Goal: Information Seeking & Learning: Compare options

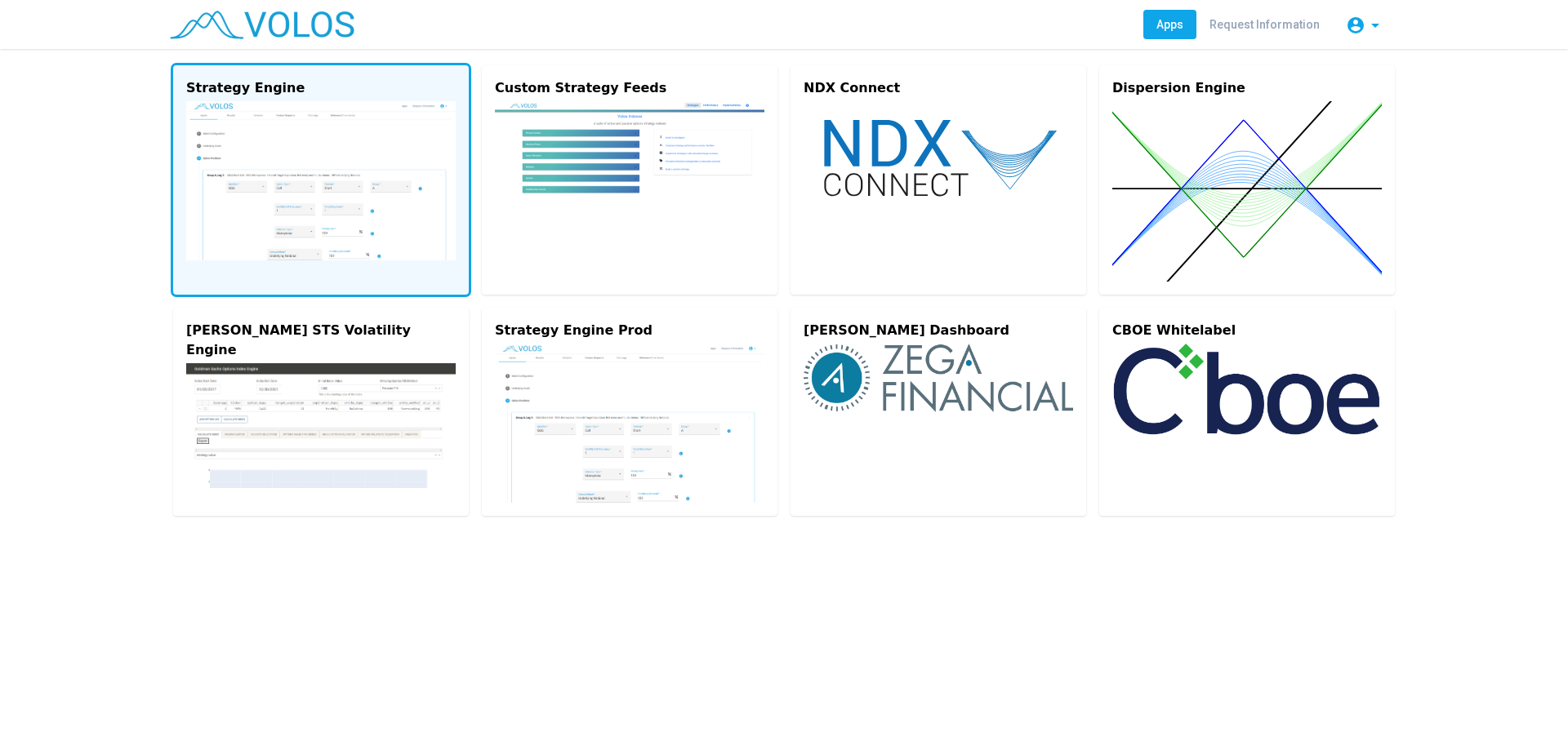
click at [316, 144] on img at bounding box center [320, 180] width 270 height 159
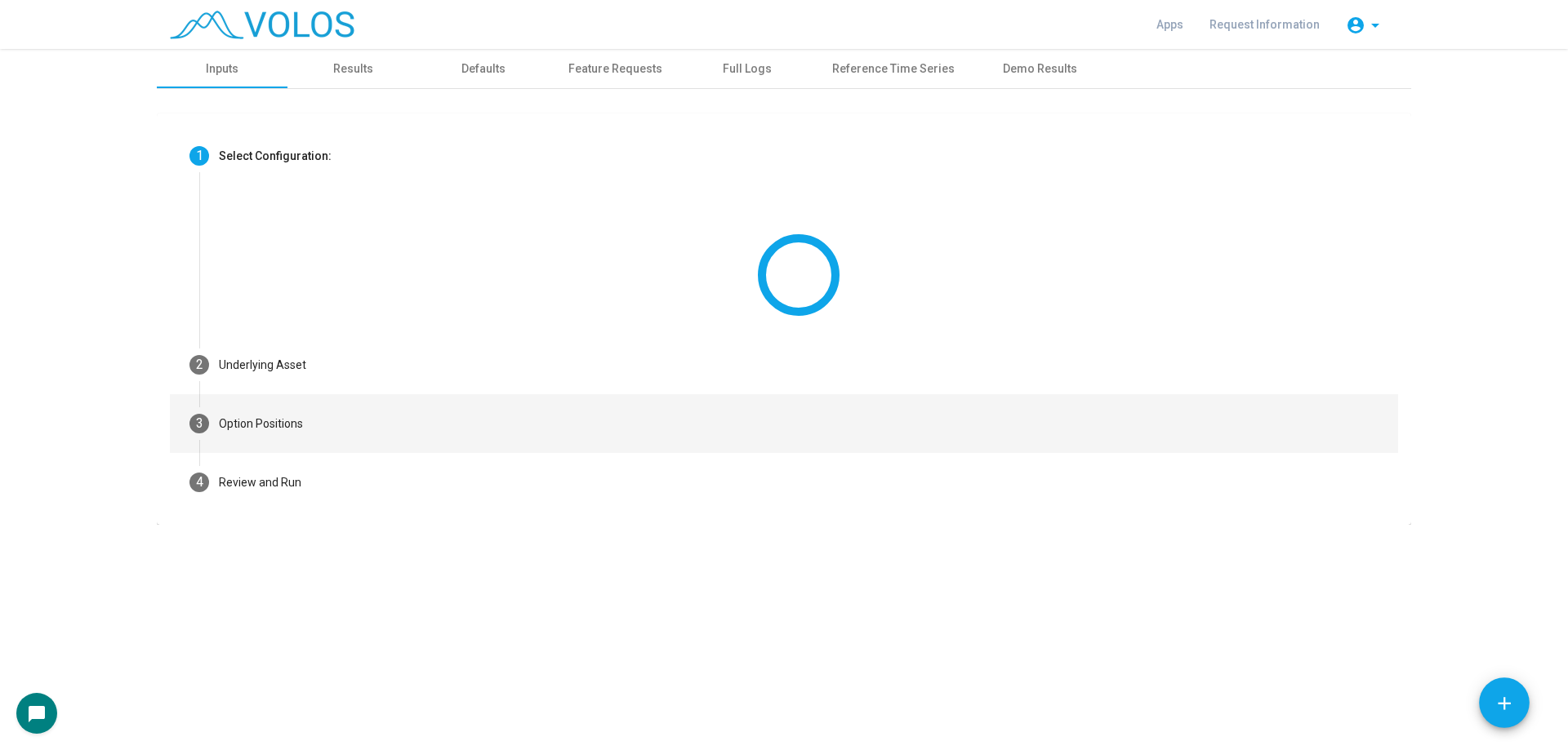
click at [296, 409] on mat-step-header "3 Option Positions" at bounding box center [784, 424] width 1228 height 58
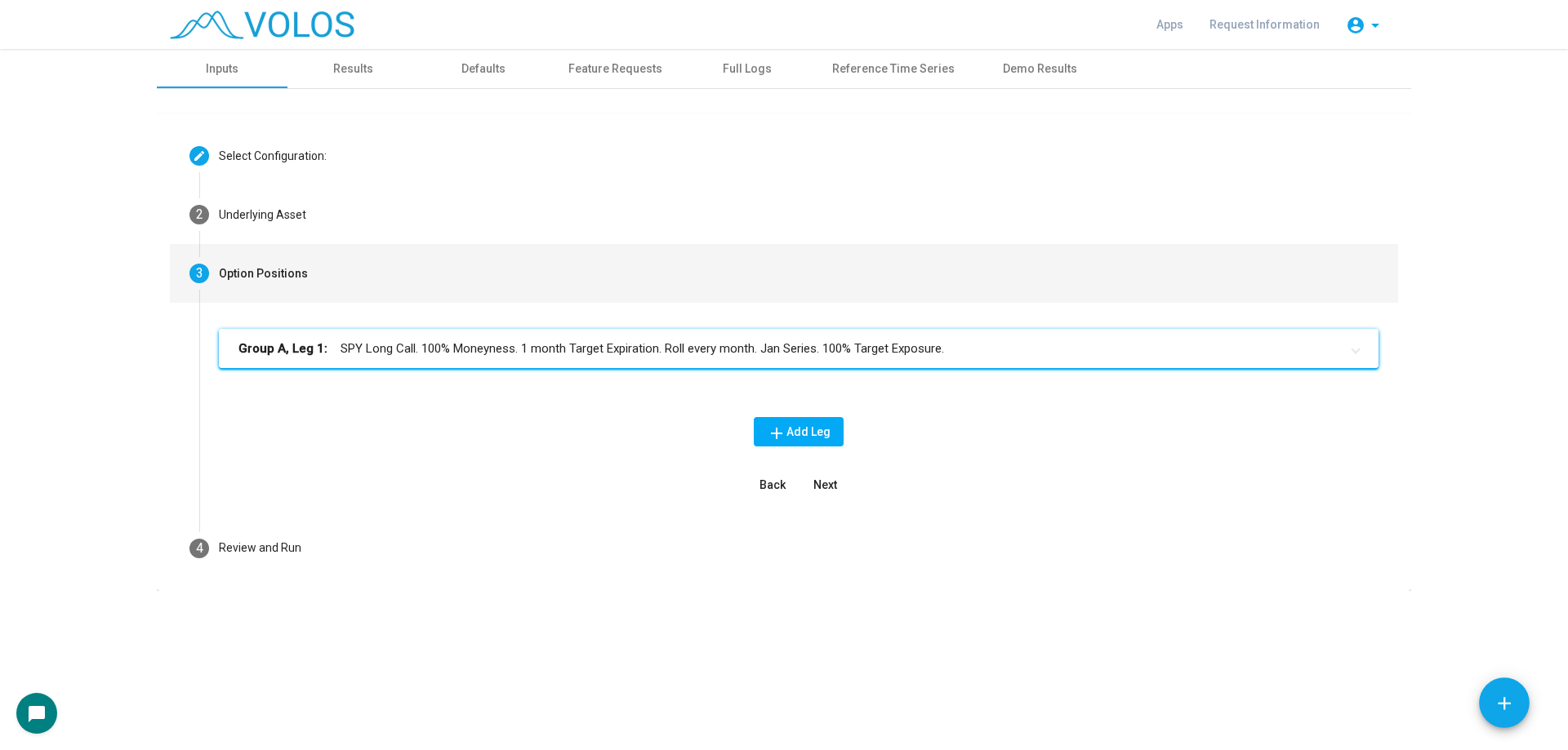
click at [422, 363] on mat-expansion-panel-header "Group A, Leg 1: SPY Long Call. 100% Moneyness. 1 month Target Expiration. Roll …" at bounding box center [798, 348] width 1160 height 39
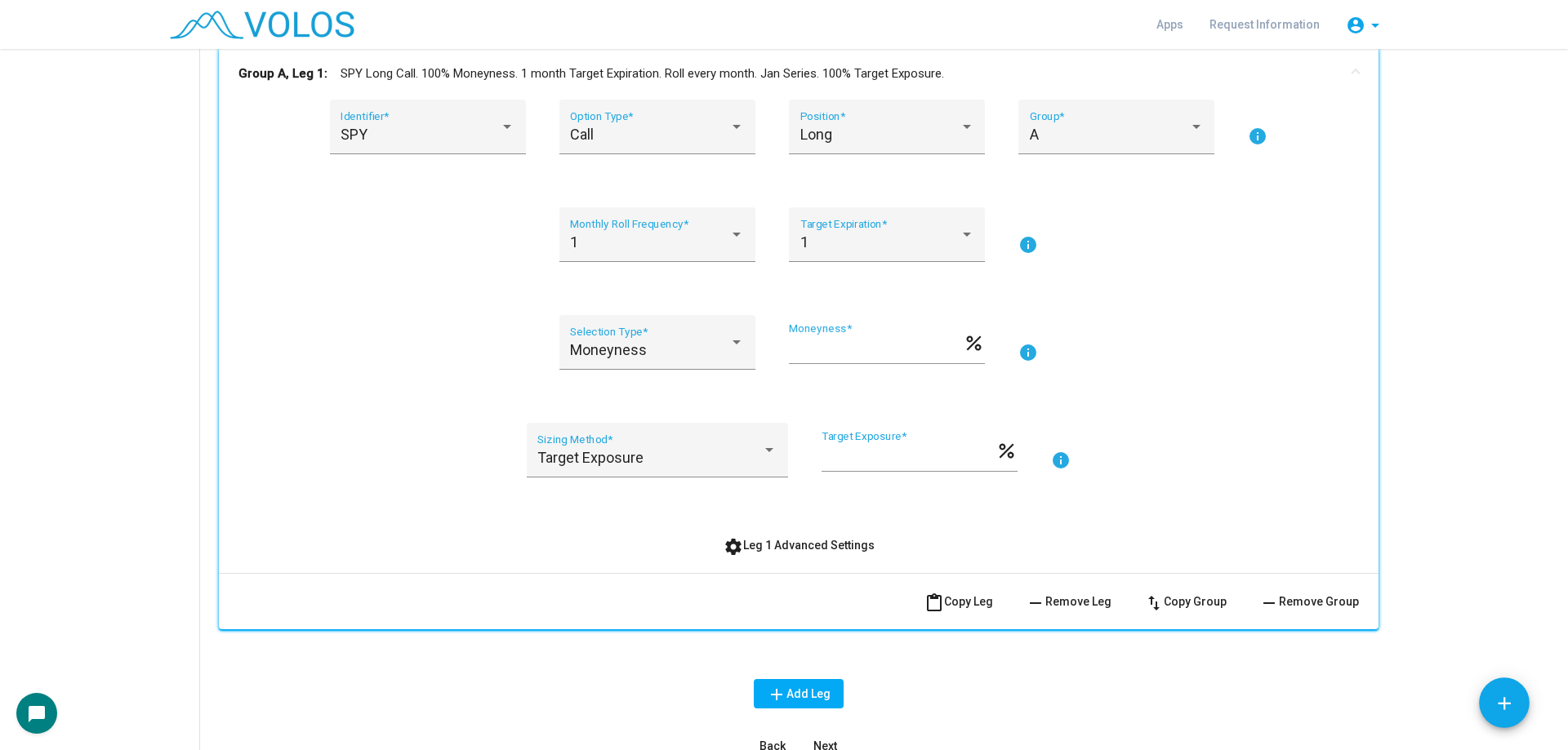
scroll to position [245, 0]
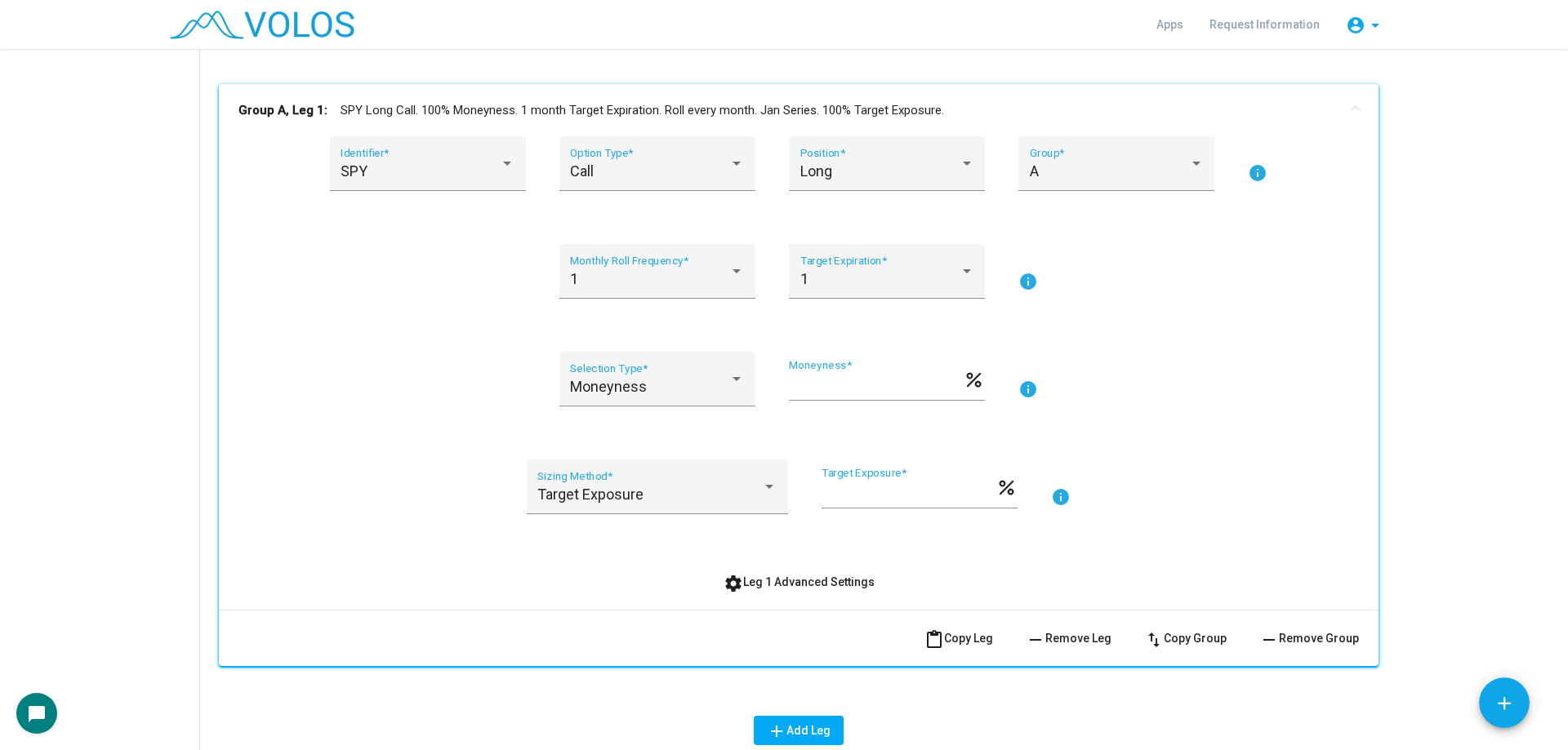
drag, startPoint x: 817, startPoint y: 583, endPoint x: 504, endPoint y: 441, distance: 343.7
click at [817, 583] on span "settings Leg 1 Advanced Settings" at bounding box center [799, 582] width 151 height 13
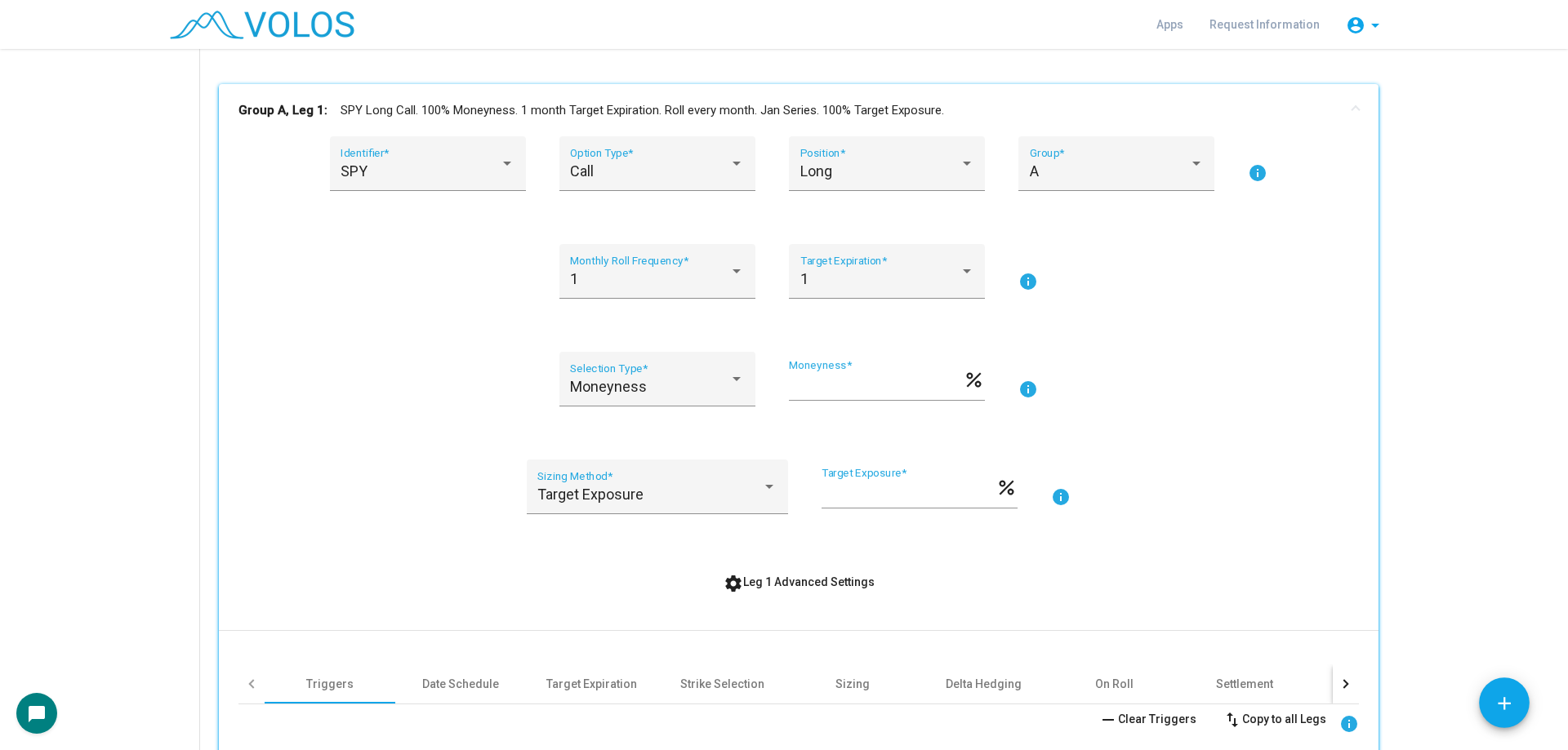
scroll to position [612, 0]
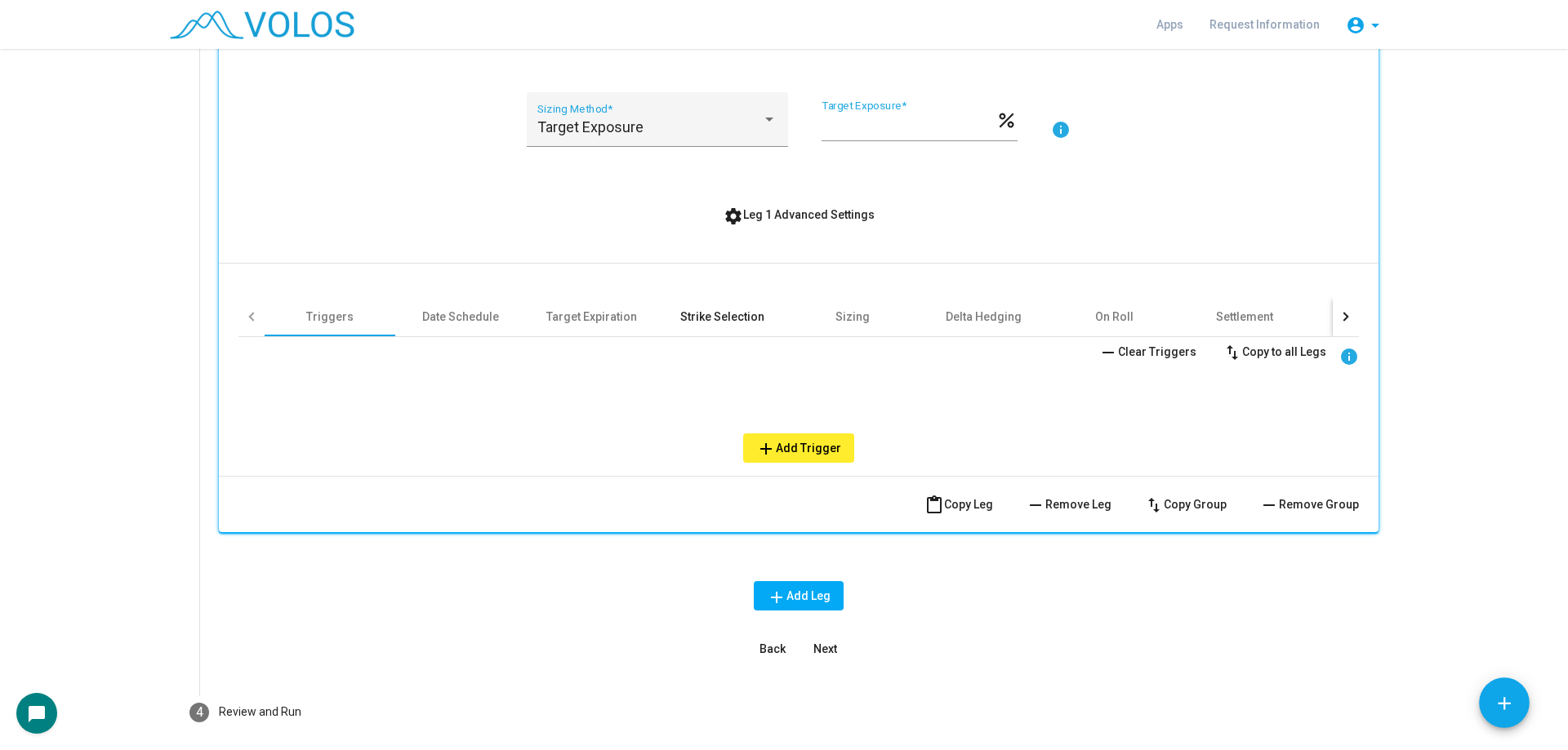
click at [709, 322] on div "Strike Selection" at bounding box center [722, 317] width 84 height 16
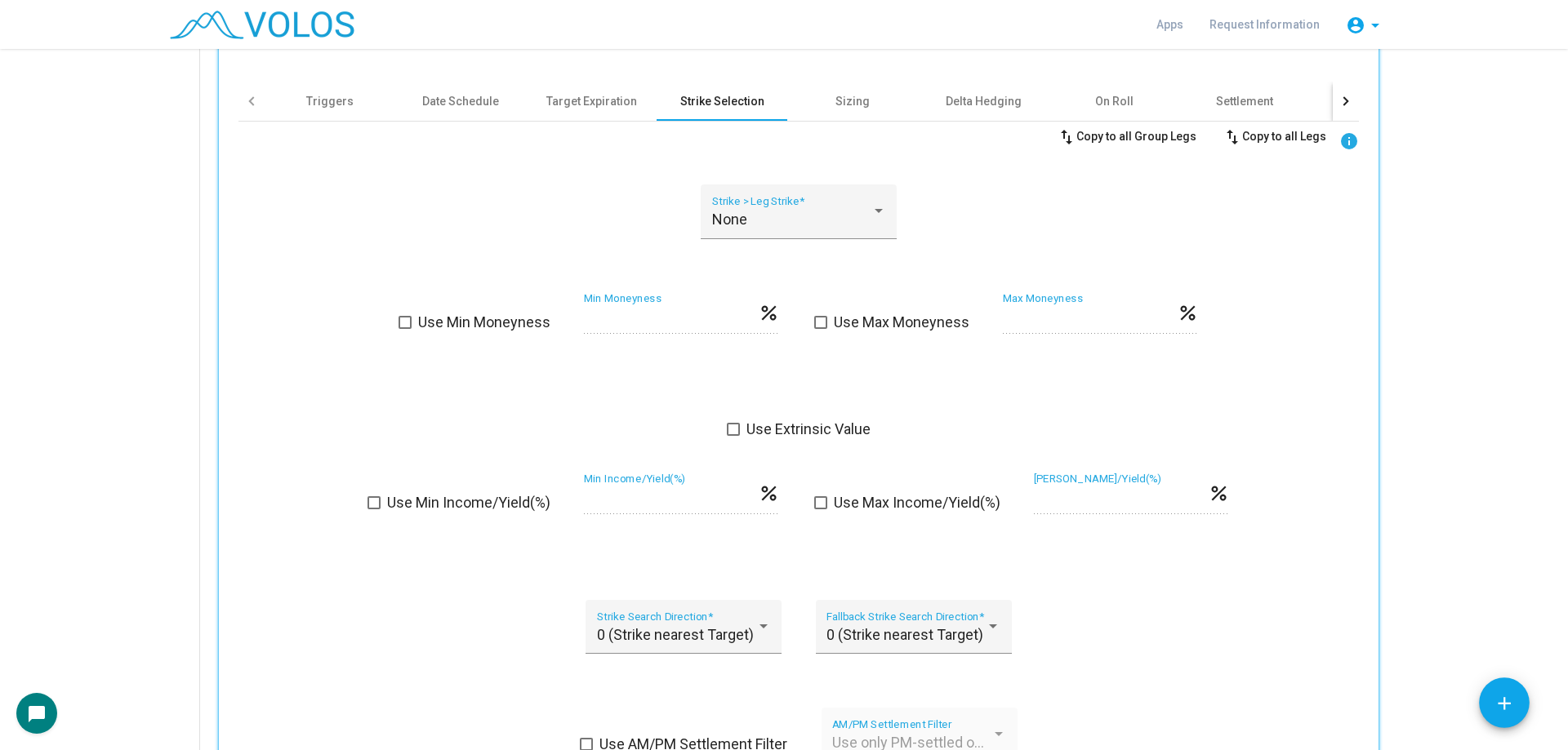
scroll to position [857, 0]
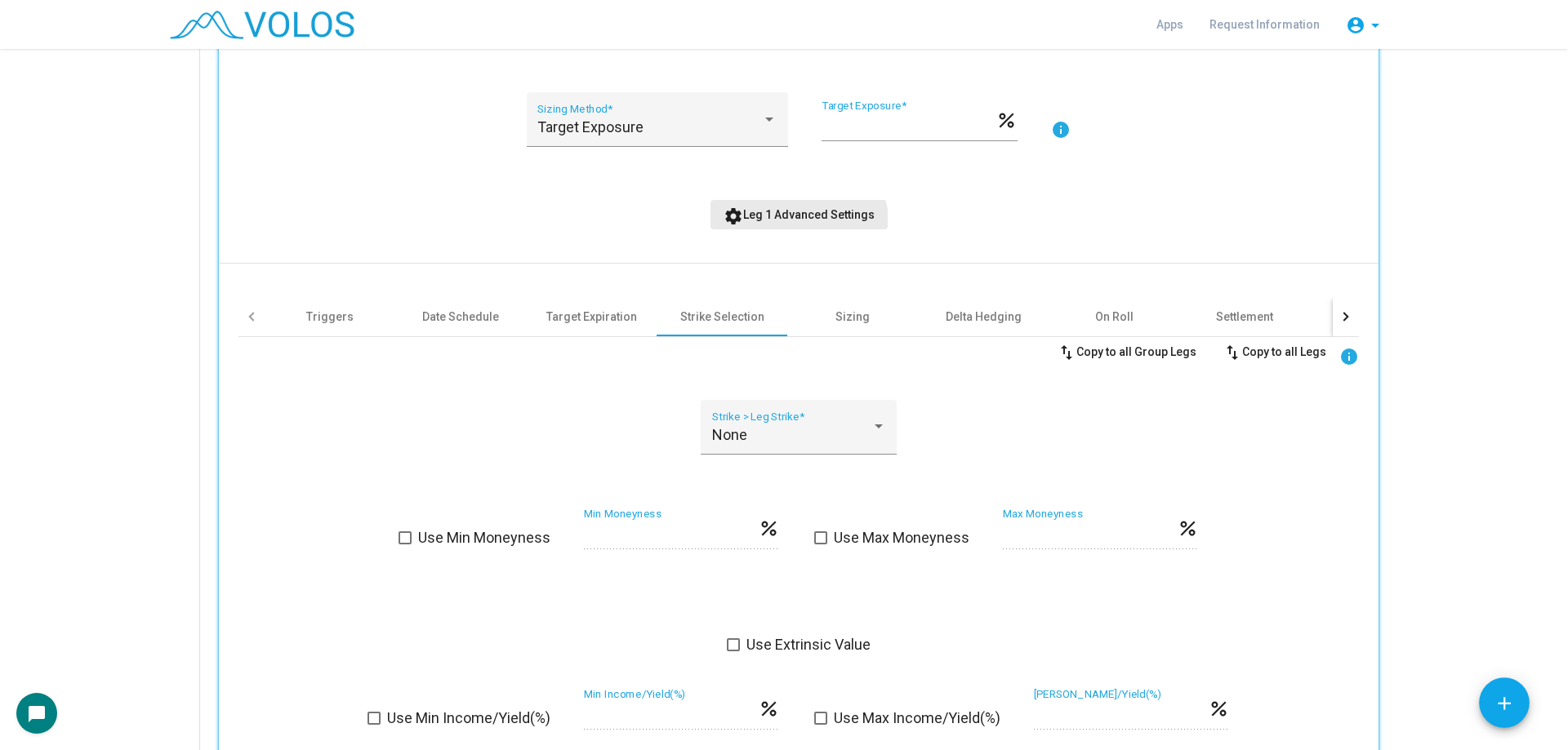
click at [784, 227] on button "settings Leg 1 Advanced Settings" at bounding box center [799, 214] width 177 height 29
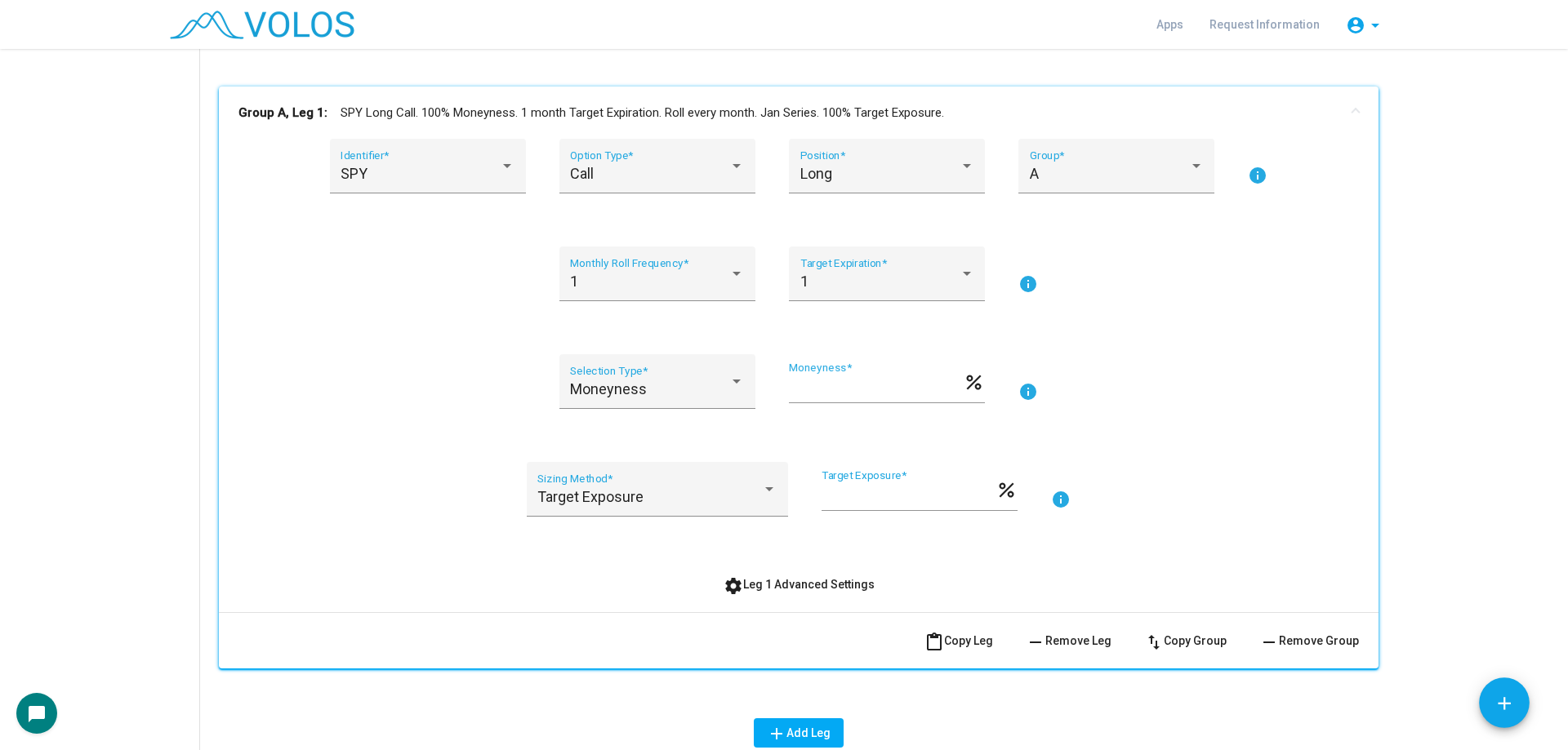
scroll to position [204, 0]
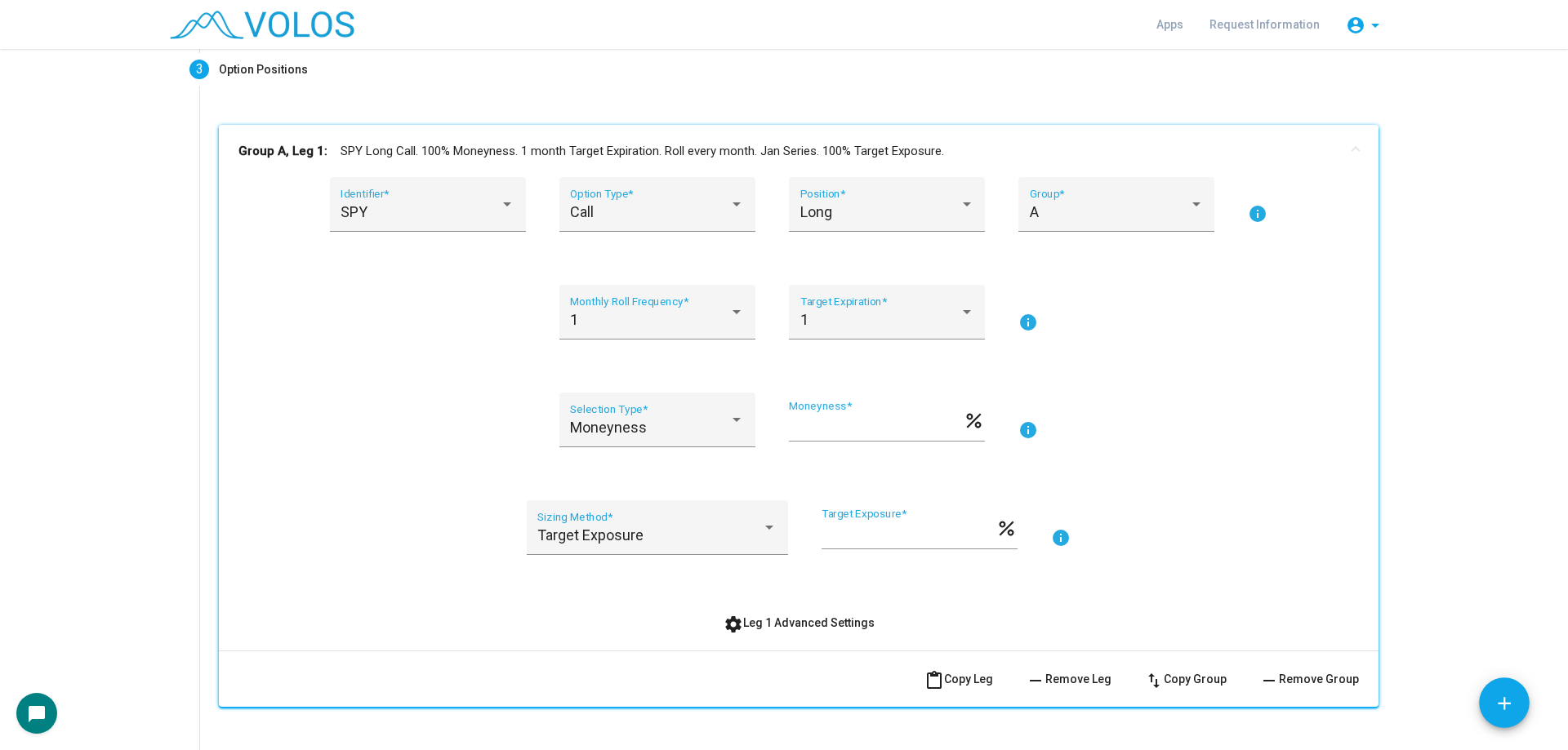
click at [492, 153] on mat-panel-title "Group A, Leg 1: SPY Long Call. 100% Moneyness. 1 month Target Expiration. Roll …" at bounding box center [788, 151] width 1101 height 19
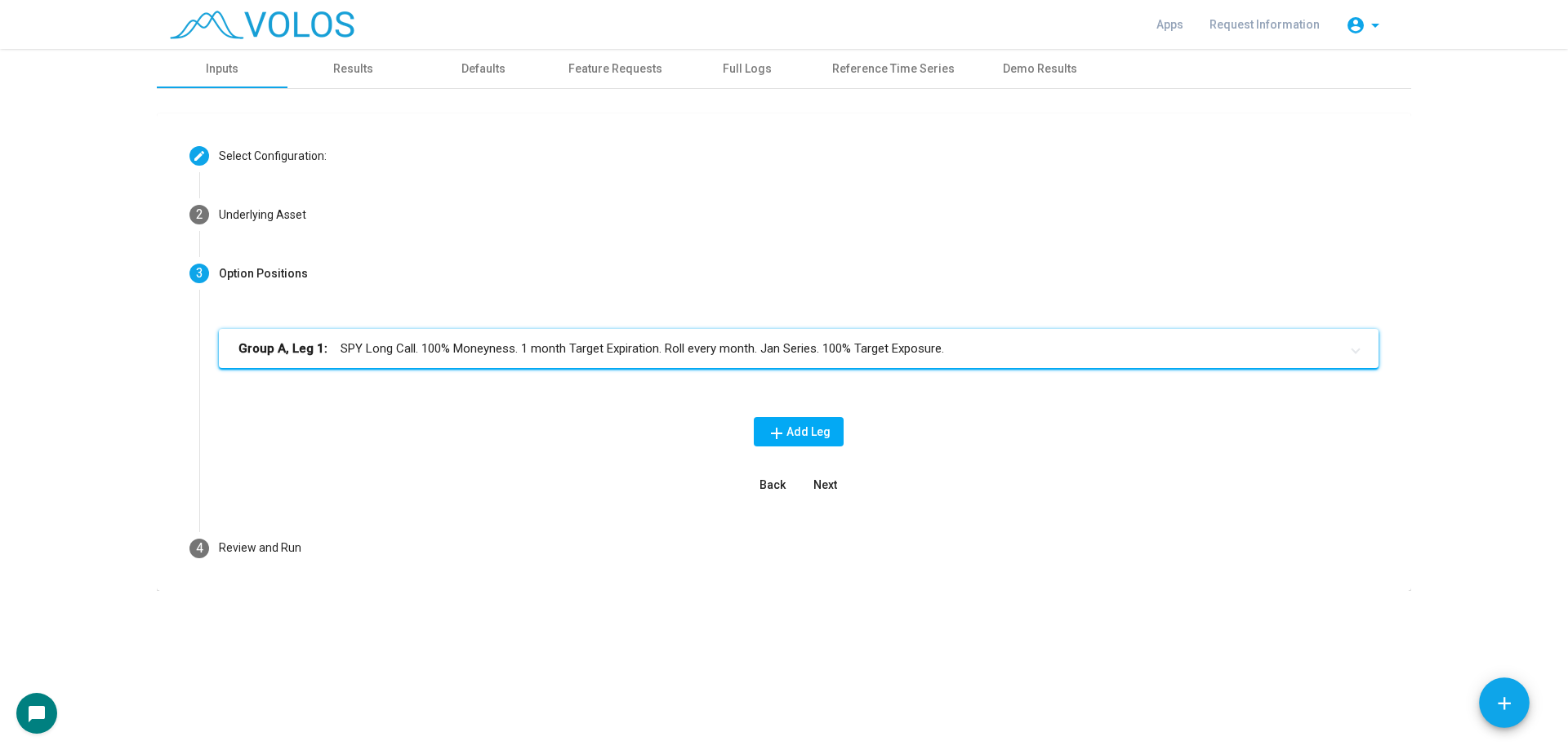
click at [271, 28] on img at bounding box center [262, 25] width 185 height 28
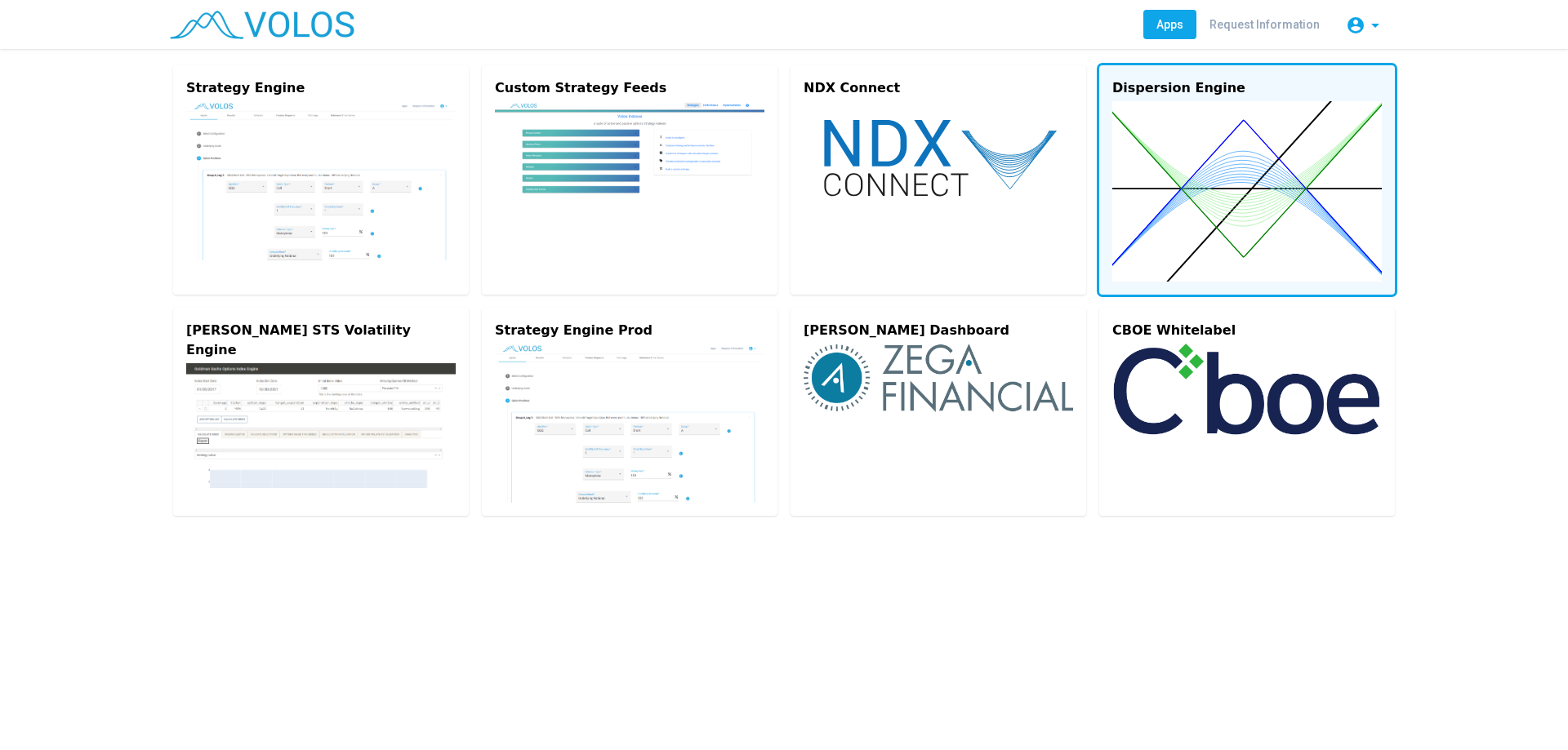
click at [1160, 161] on img at bounding box center [1247, 191] width 270 height 180
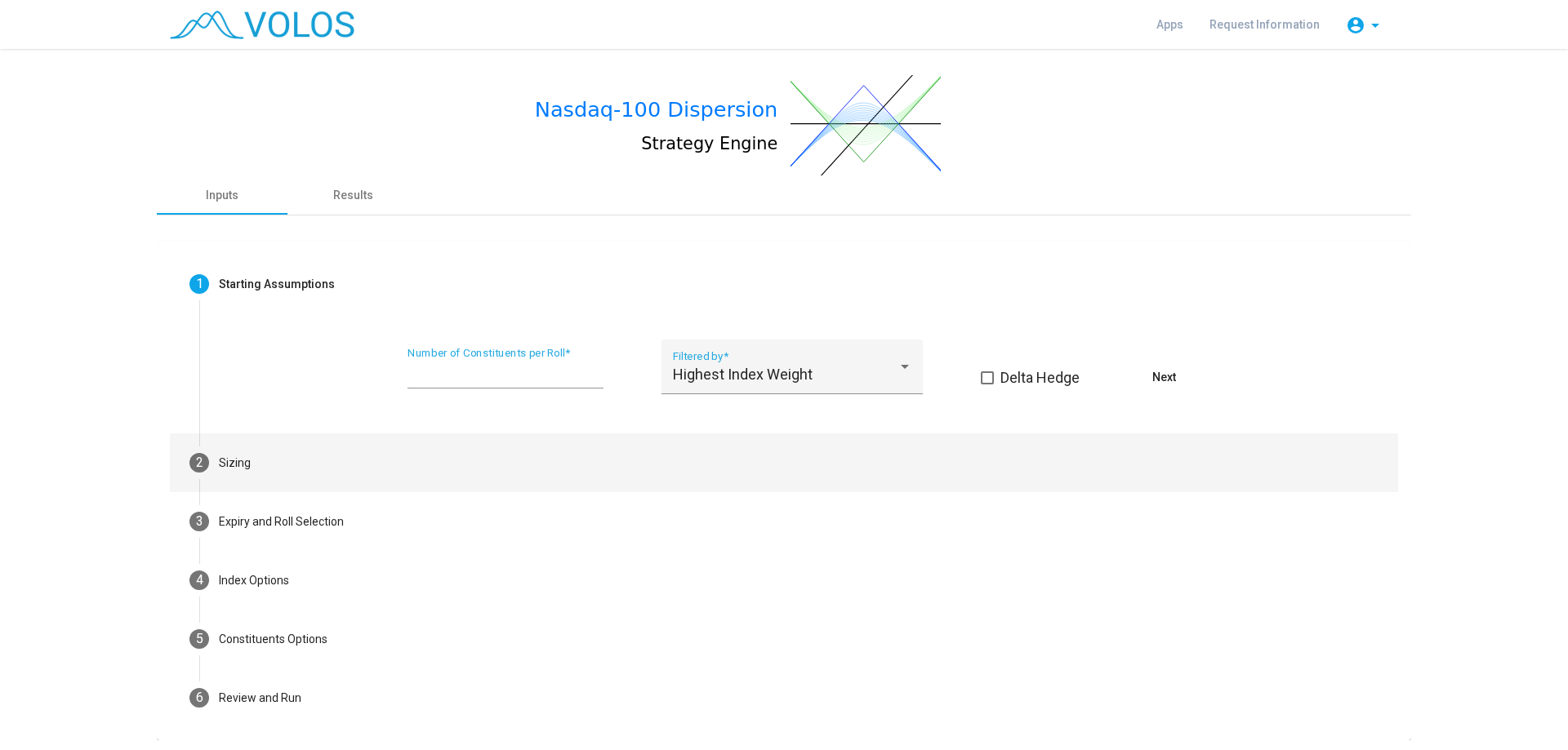
click at [413, 467] on mat-step-header "2 Sizing" at bounding box center [784, 463] width 1228 height 58
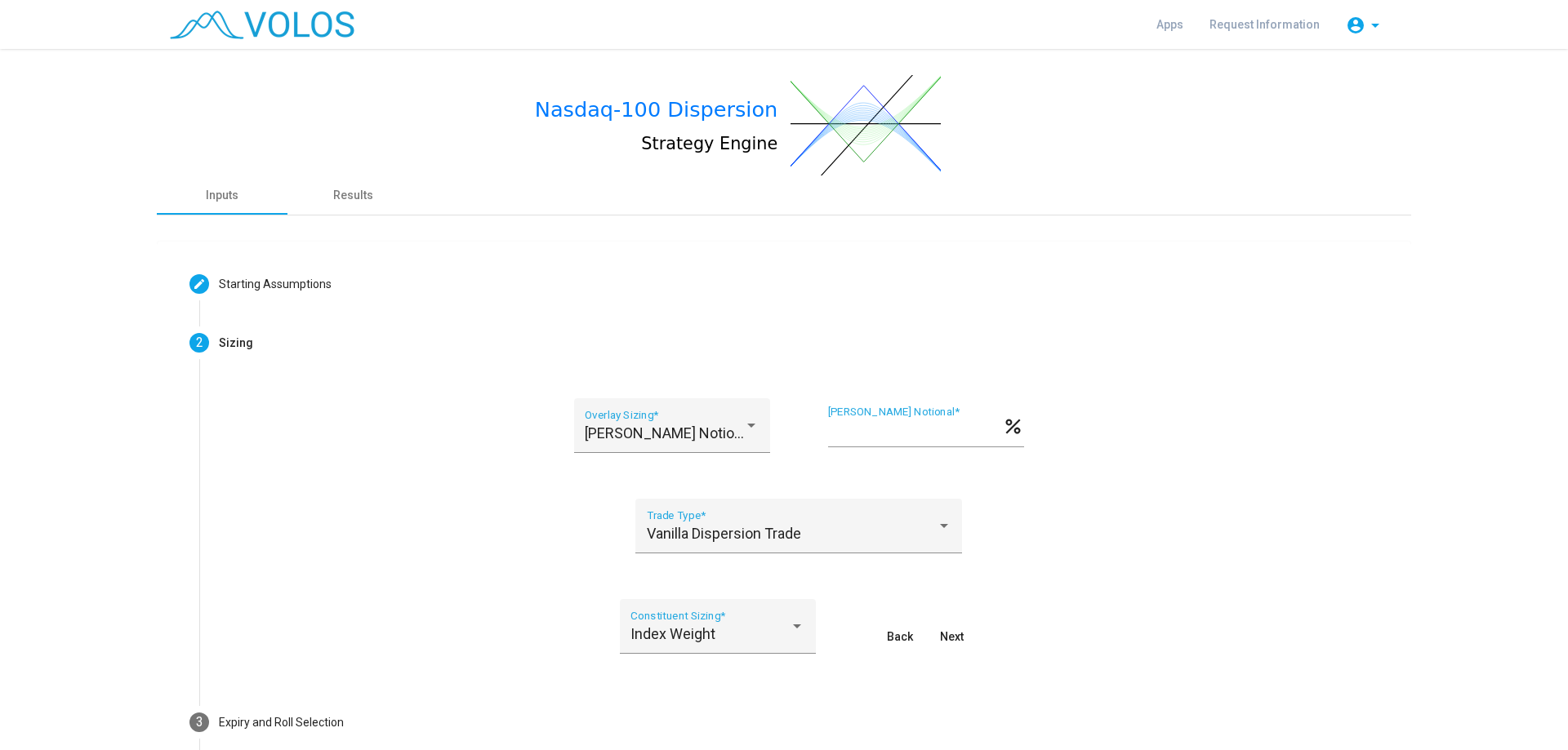
click at [230, 27] on img at bounding box center [262, 25] width 185 height 28
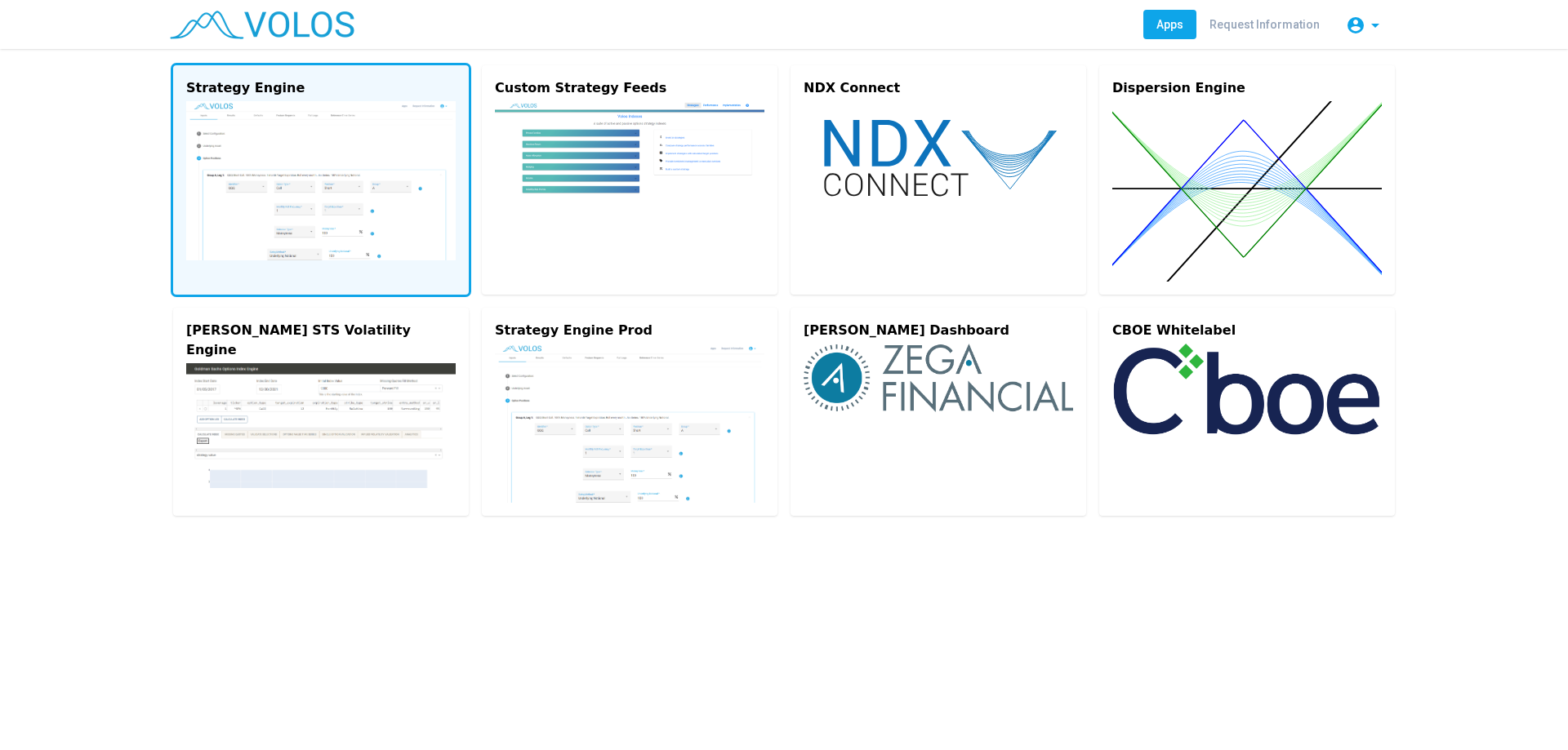
click at [308, 221] on img at bounding box center [320, 180] width 270 height 159
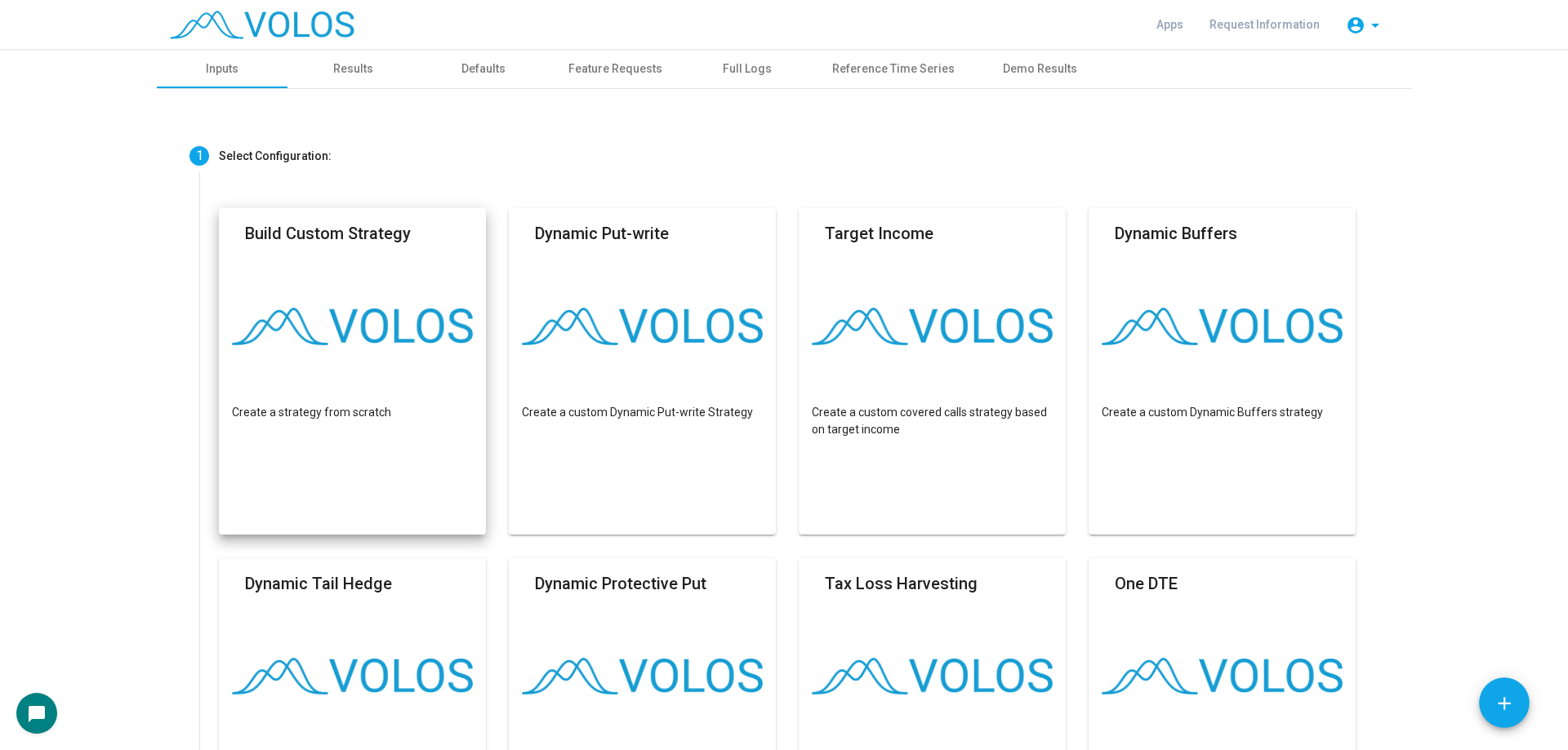
click at [306, 458] on mat-card "Build Custom Strategy Create a strategy from scratch" at bounding box center [352, 371] width 267 height 326
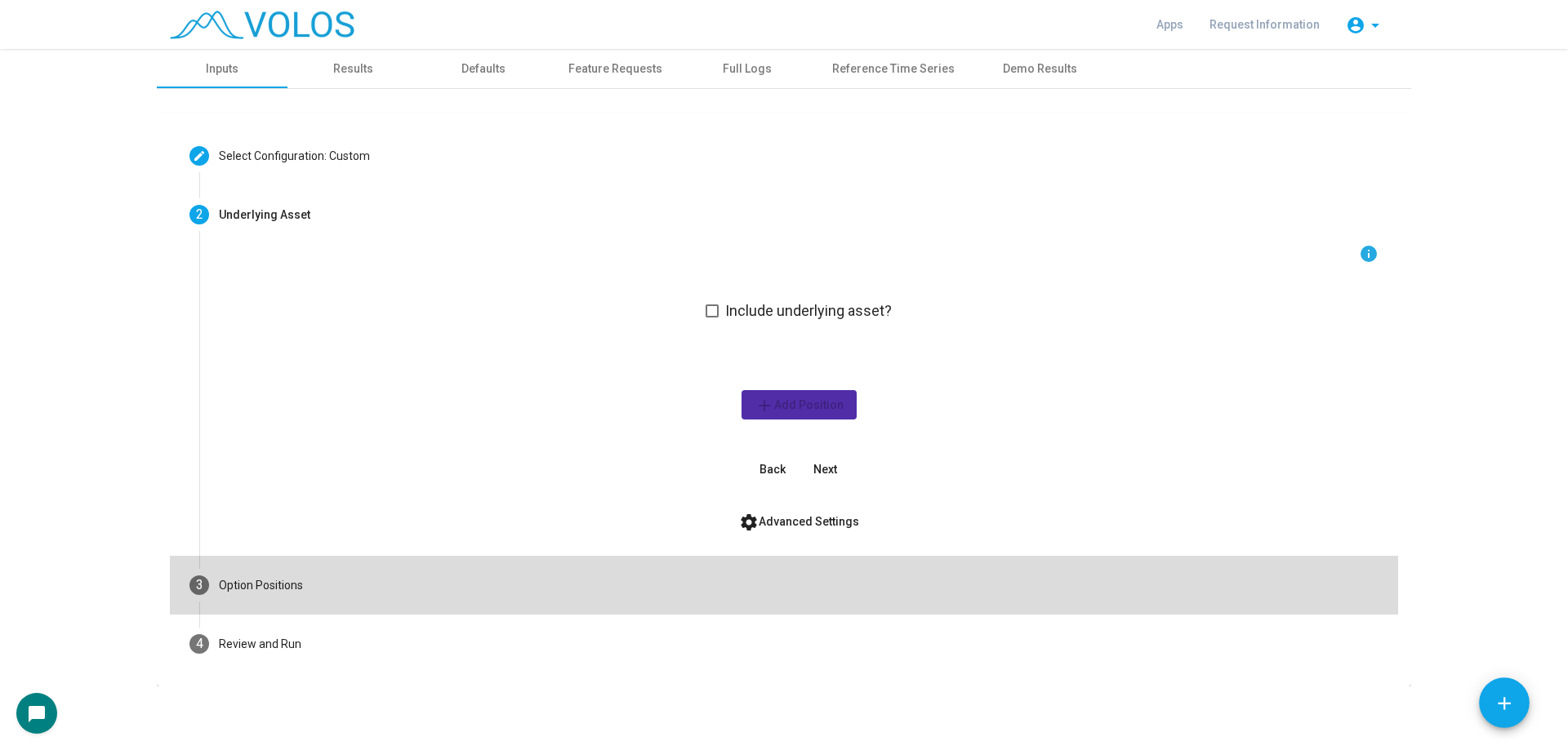
click at [412, 593] on mat-step-header "3 Option Positions" at bounding box center [784, 585] width 1228 height 58
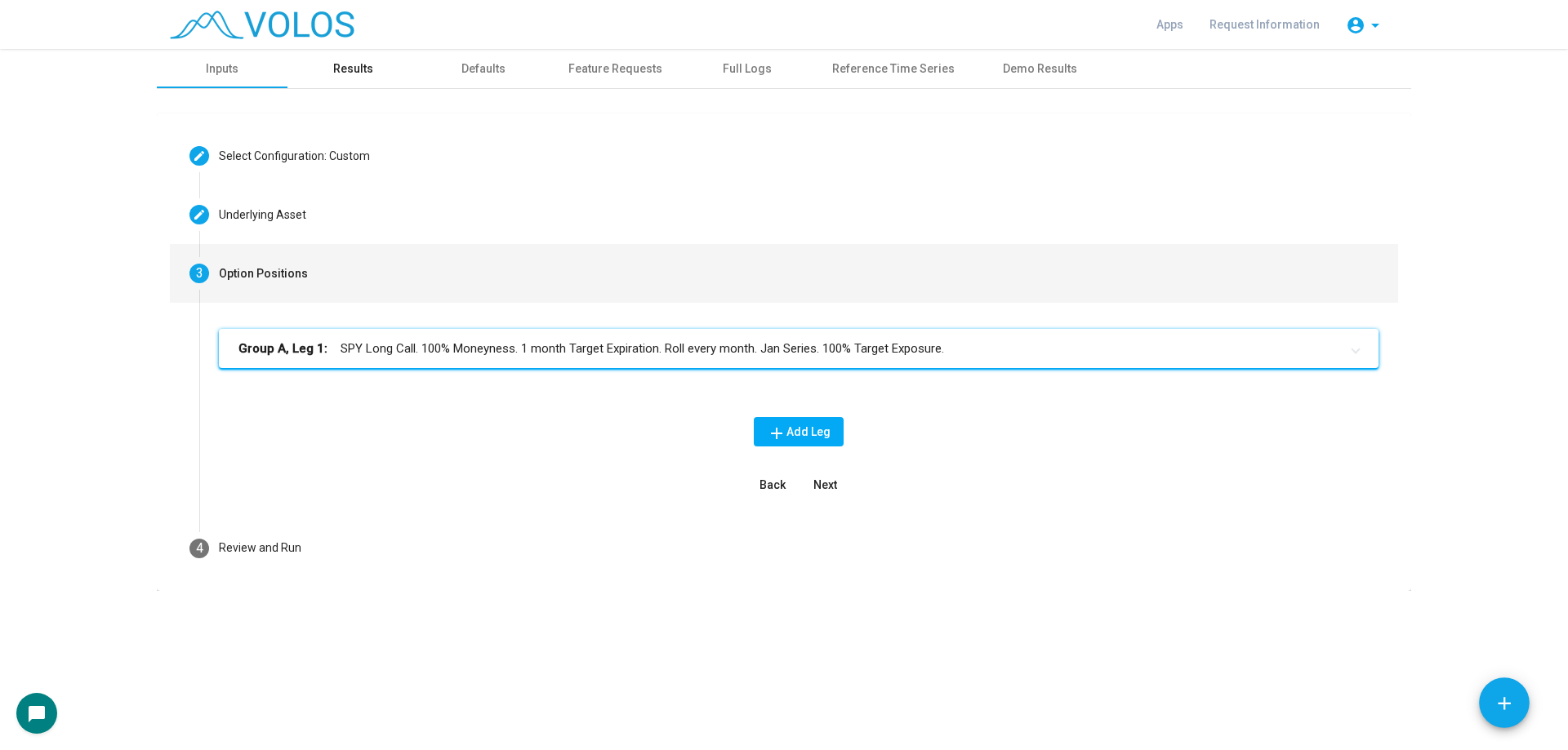
click at [380, 69] on div "Results" at bounding box center [353, 68] width 131 height 39
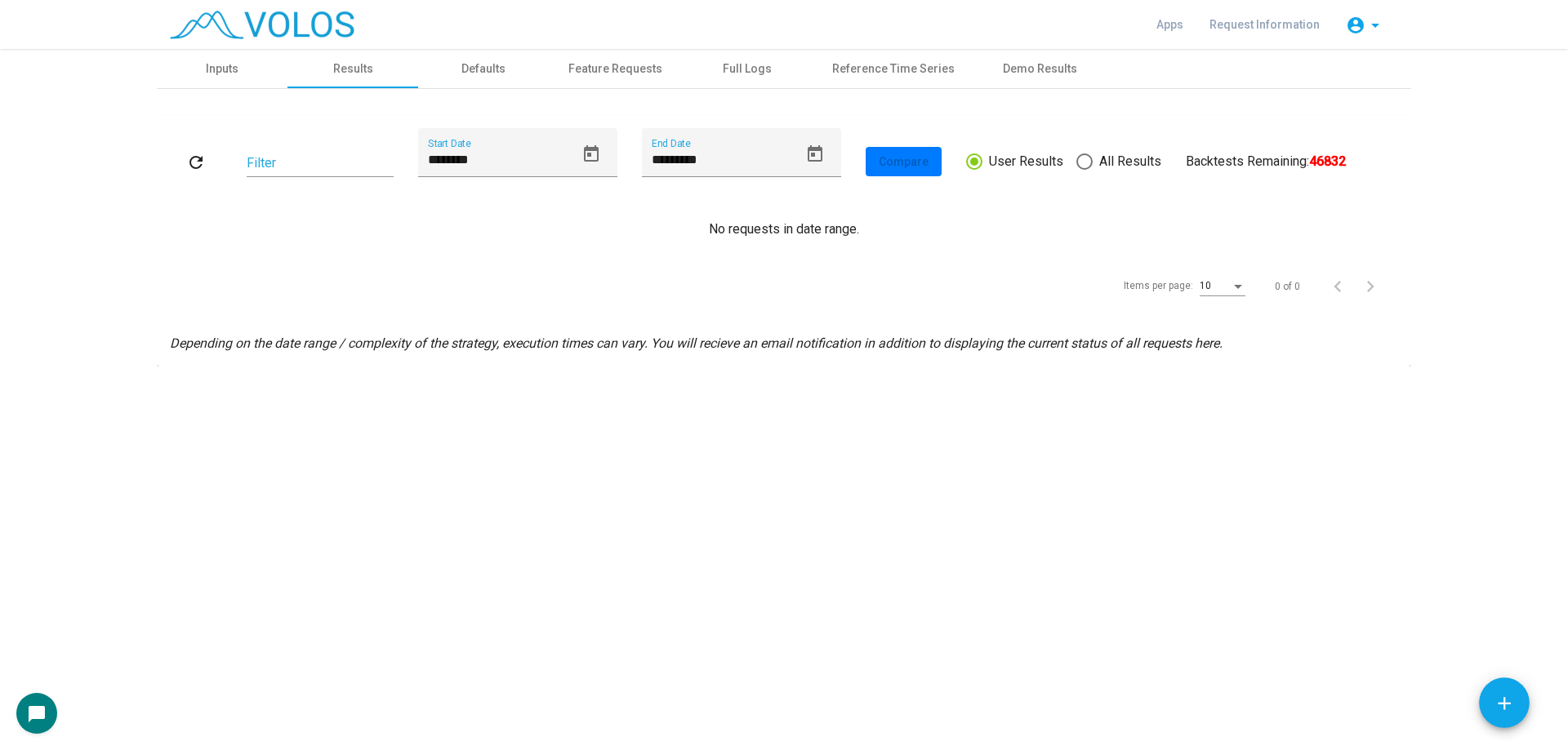
click at [1107, 166] on span "All Results" at bounding box center [1127, 162] width 69 height 19
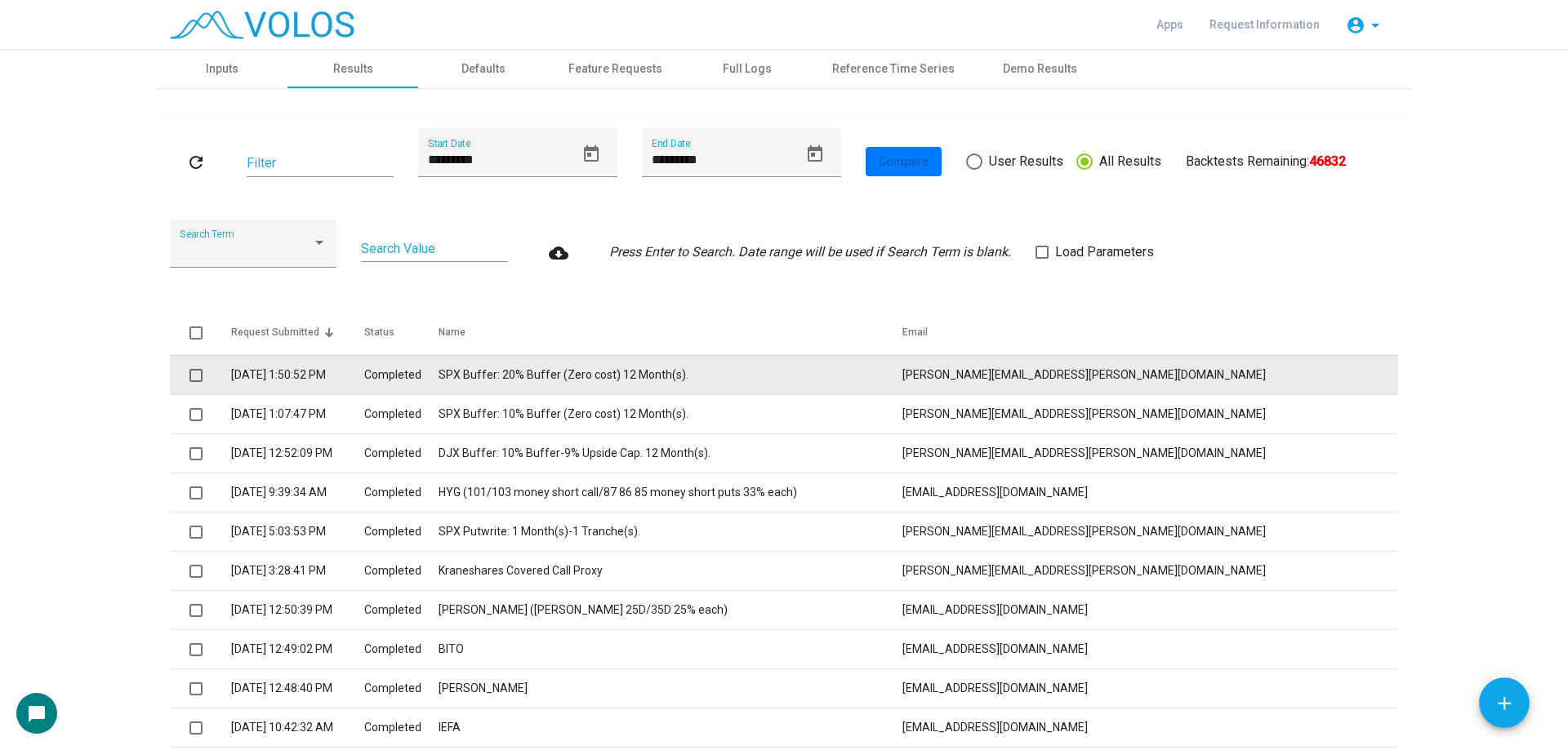
click at [668, 386] on td "SPX Buffer: 20% Buffer (Zero cost) 12 Month(s)." at bounding box center [671, 374] width 464 height 39
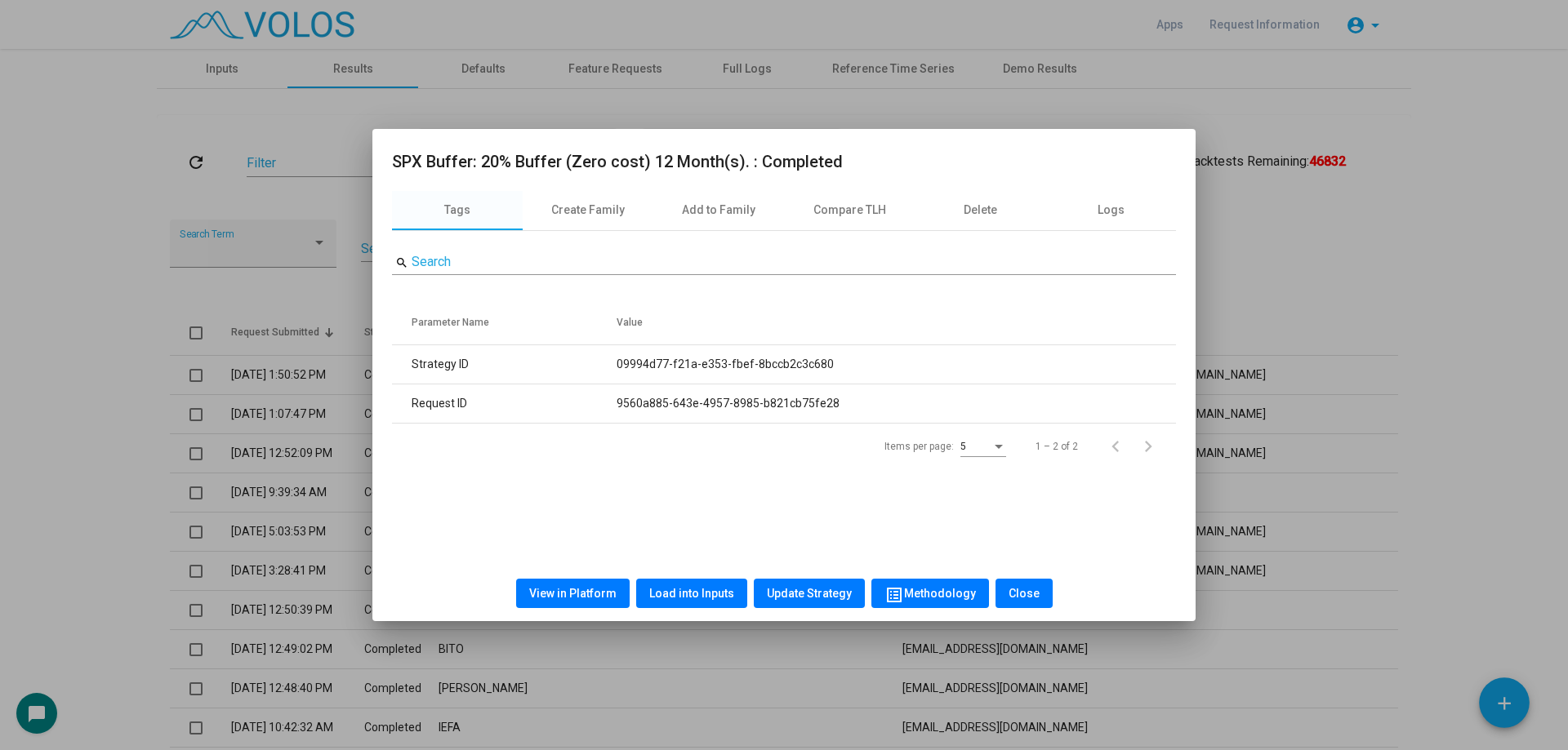
click at [140, 319] on div at bounding box center [784, 375] width 1568 height 750
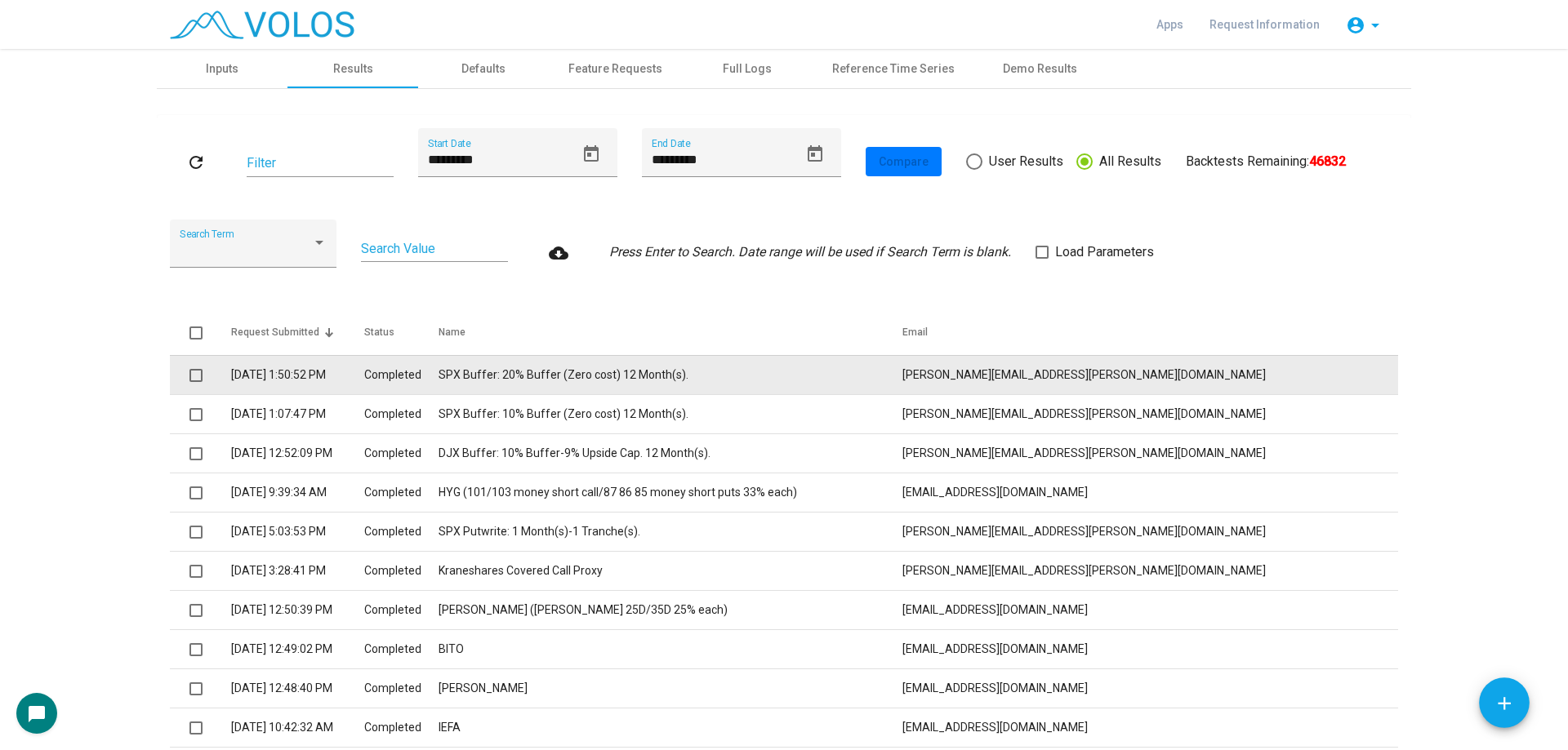
click at [189, 379] on span at bounding box center [196, 375] width 13 height 13
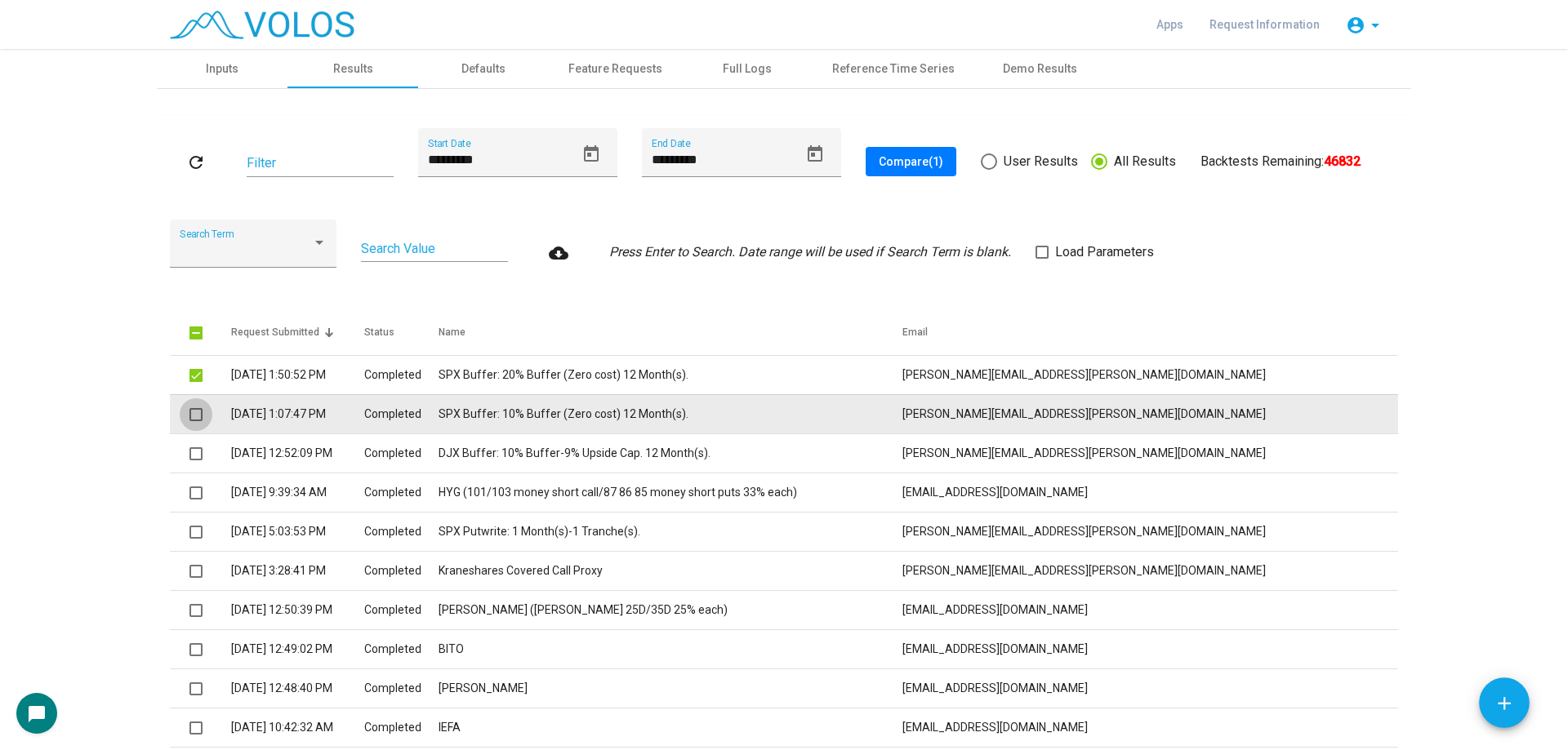
click at [196, 420] on span at bounding box center [196, 414] width 13 height 13
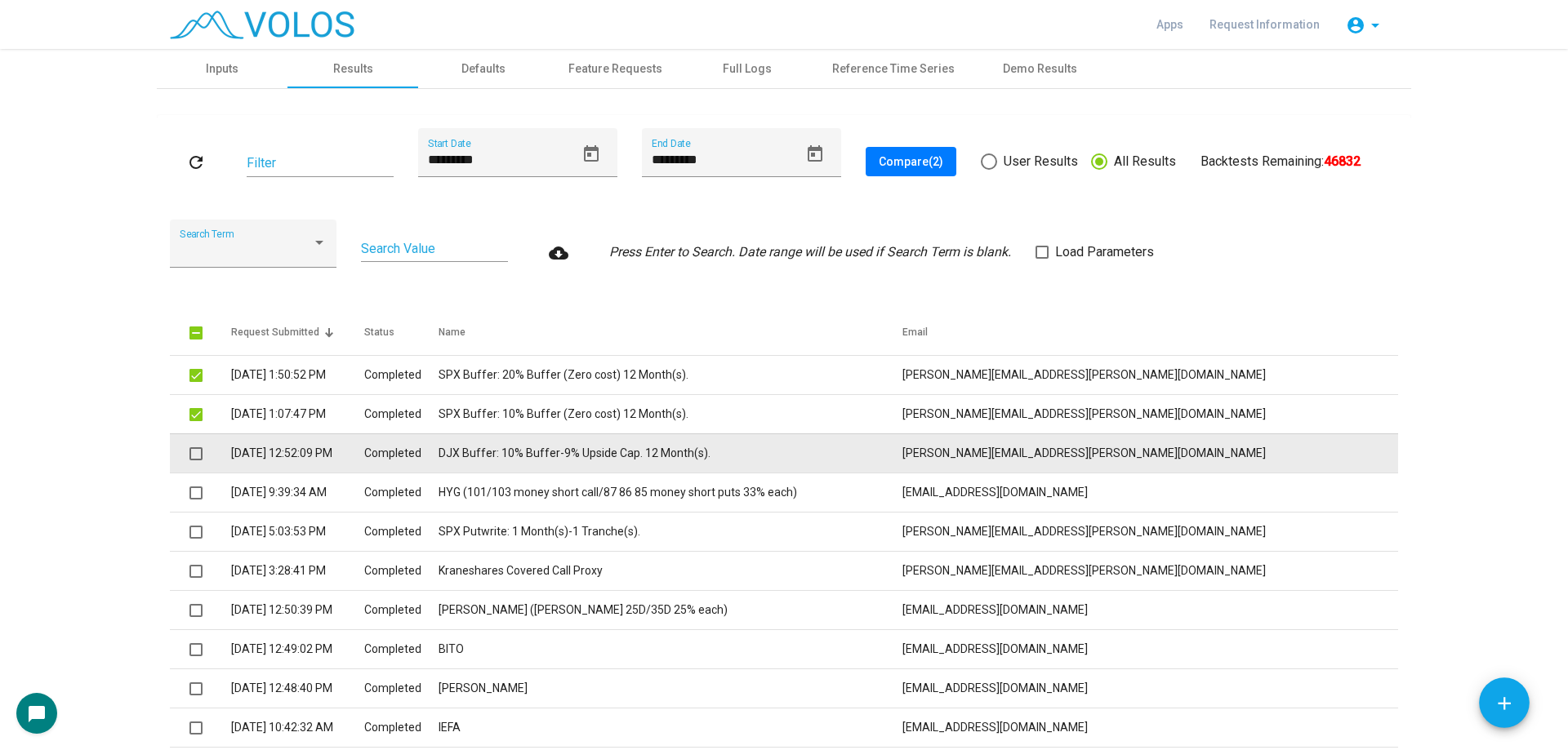
click at [193, 450] on span at bounding box center [196, 454] width 13 height 13
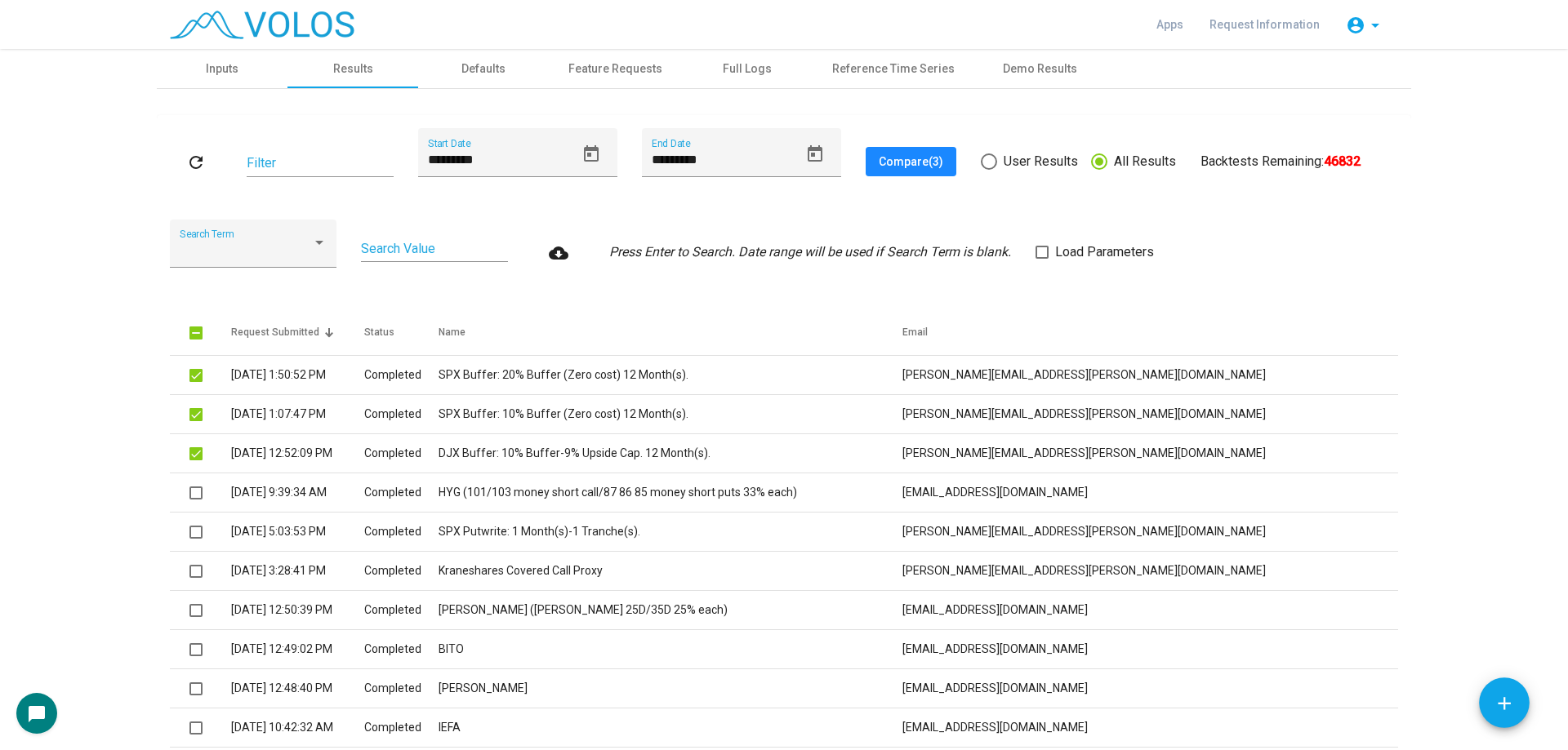
click at [887, 173] on button "Compare (3)" at bounding box center [911, 161] width 90 height 29
click at [1024, 161] on span "User Results" at bounding box center [1037, 162] width 81 height 19
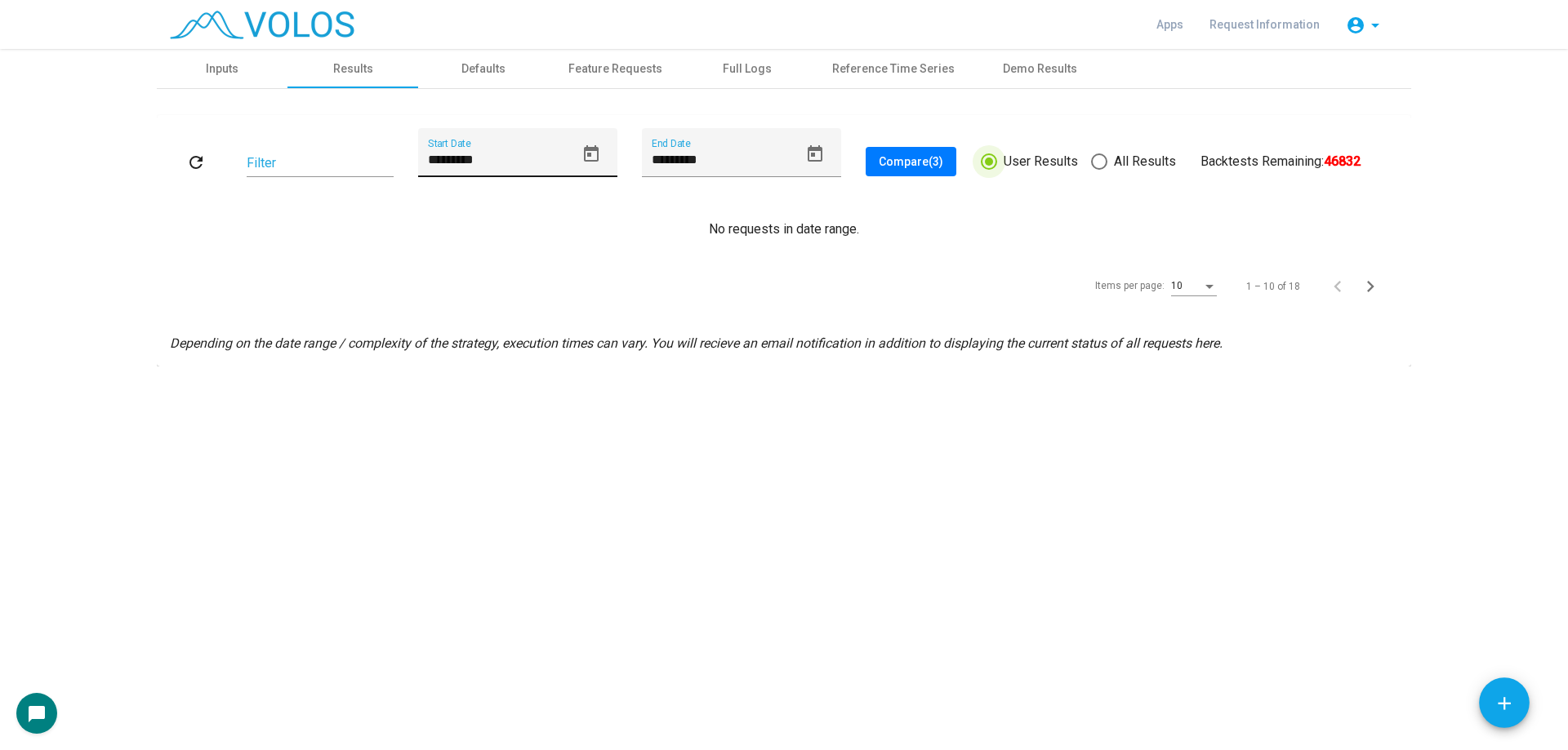
click at [457, 159] on input "*********" at bounding box center [502, 160] width 147 height 15
type input "********"
click at [201, 154] on mat-icon "refresh" at bounding box center [196, 163] width 19 height 19
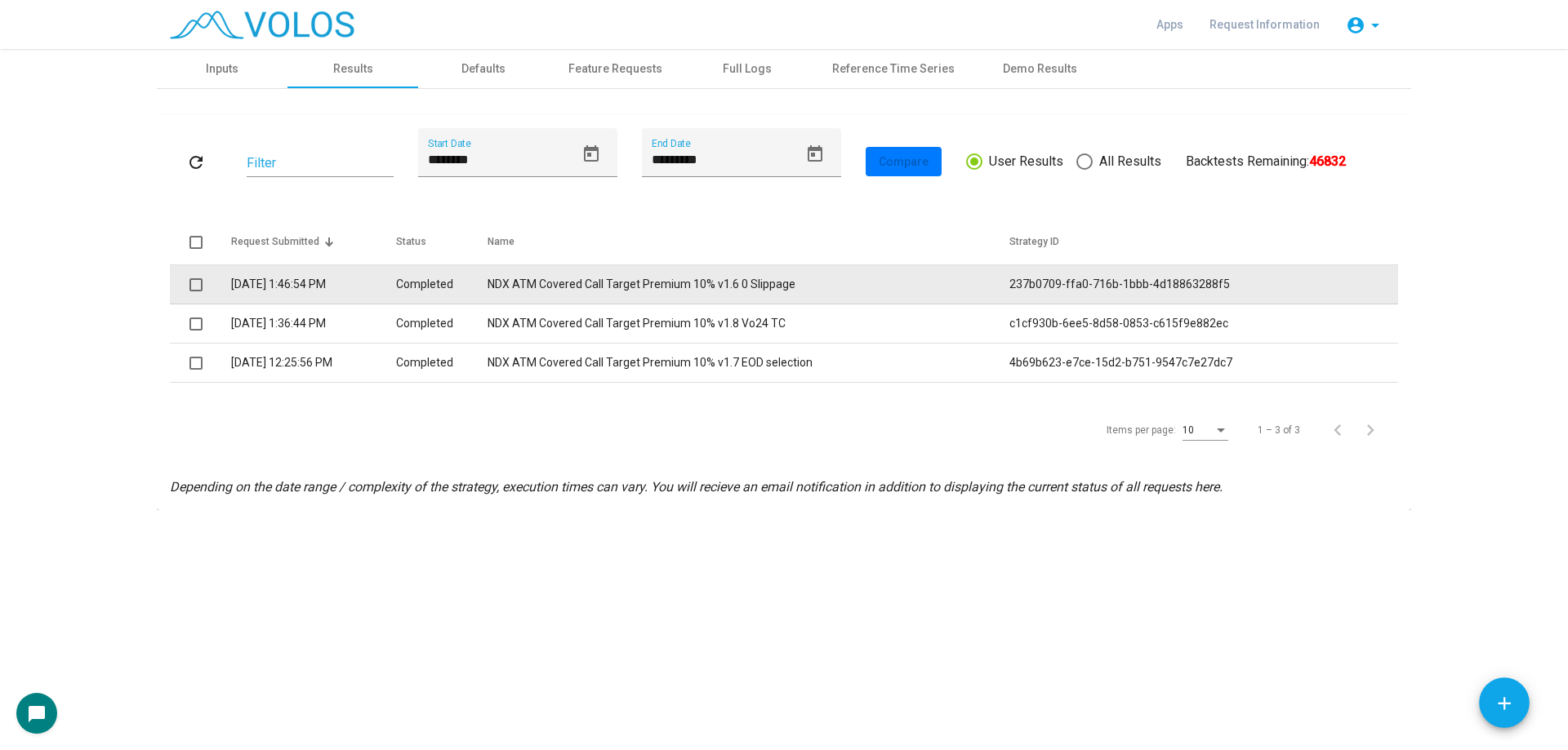
click at [186, 279] on td at bounding box center [200, 285] width 61 height 39
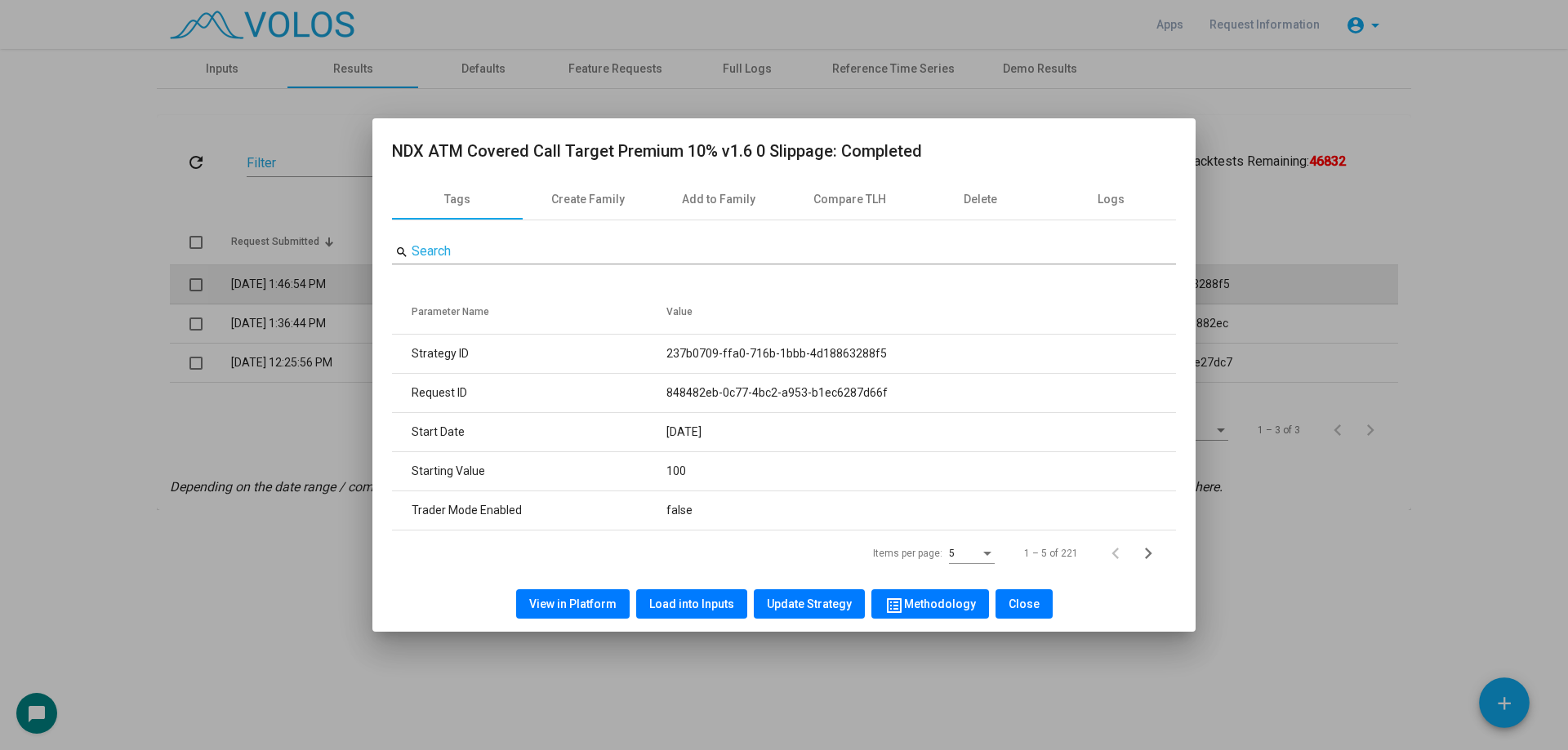
click at [187, 296] on div at bounding box center [784, 375] width 1568 height 750
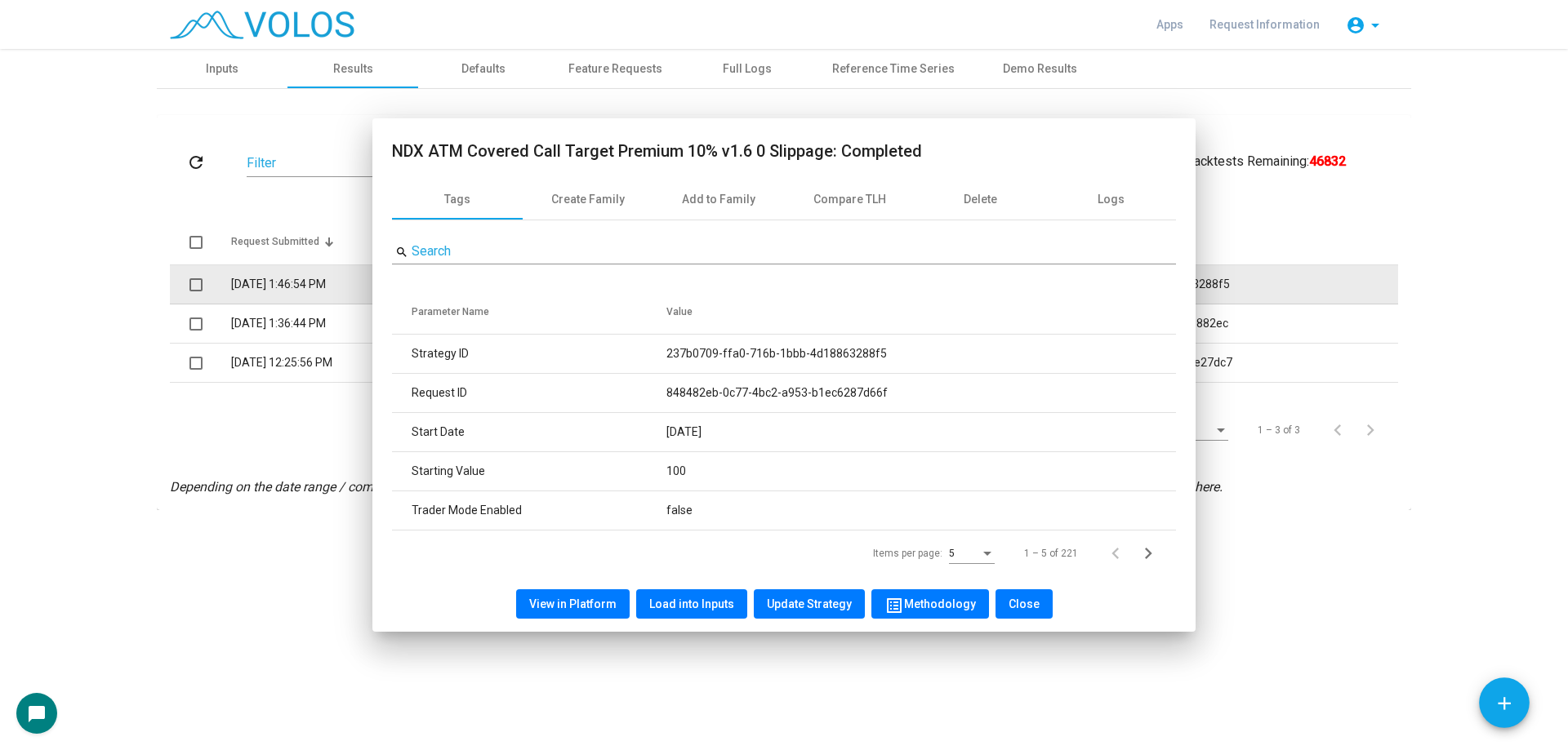
click at [196, 284] on span at bounding box center [196, 285] width 13 height 13
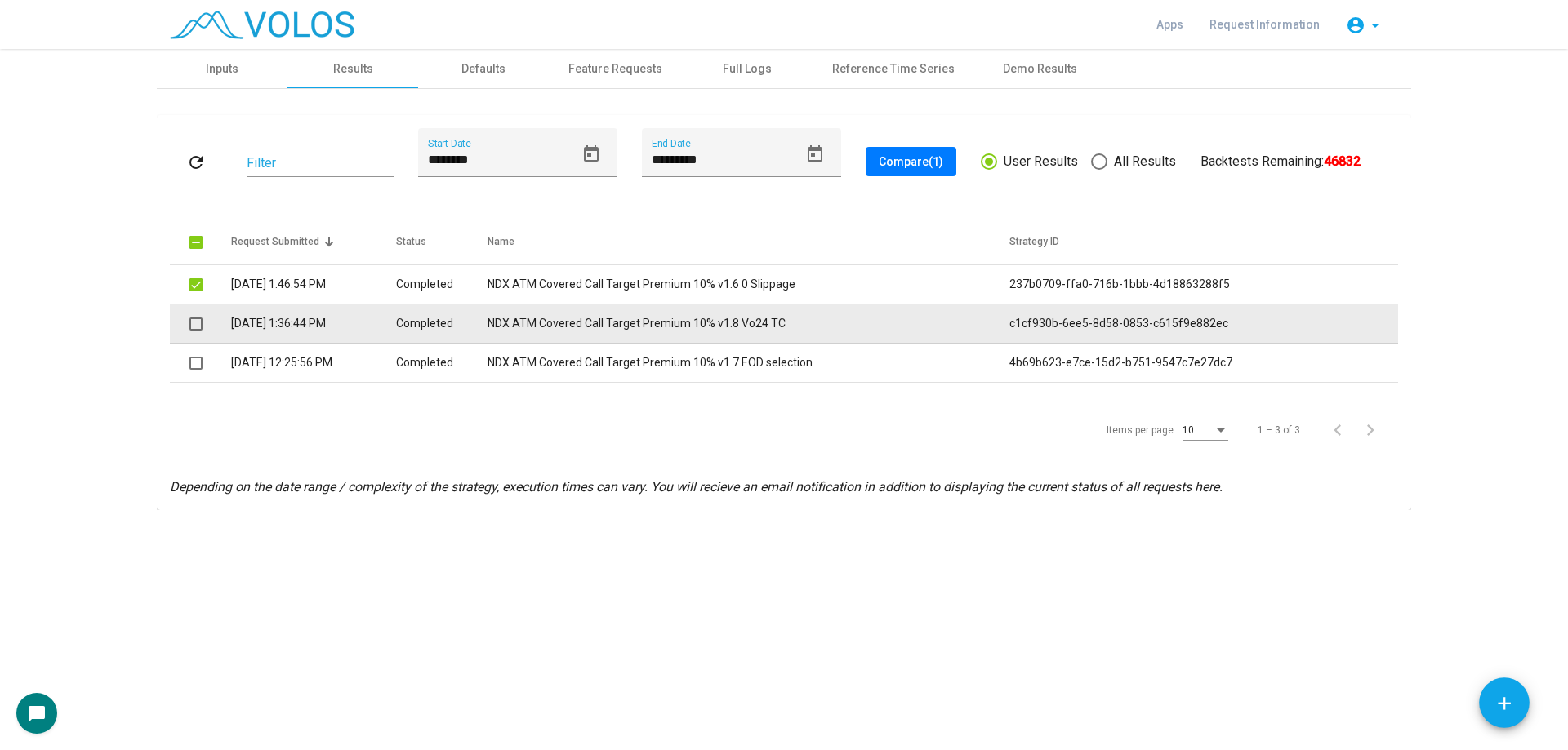
click at [196, 325] on span at bounding box center [196, 324] width 13 height 13
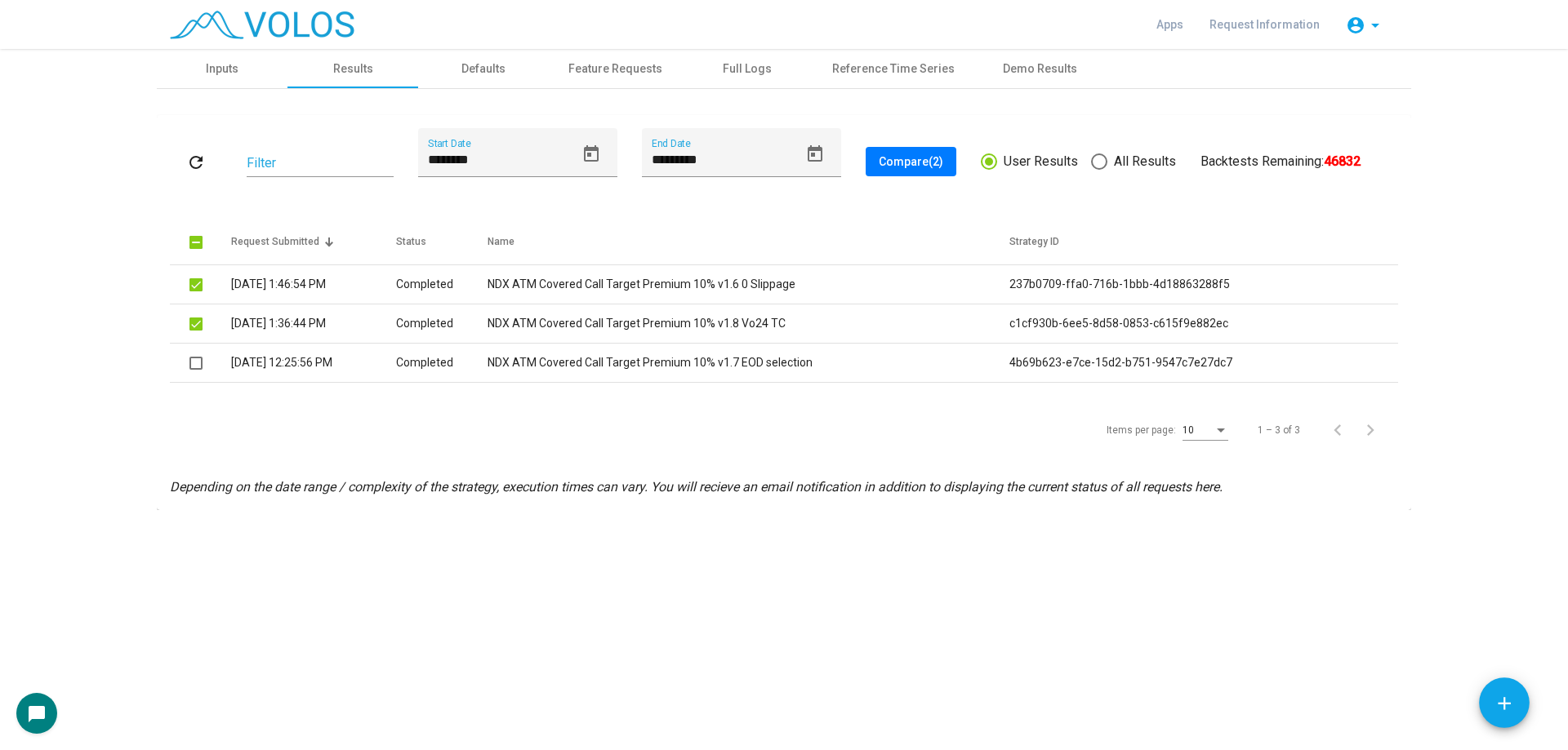
click at [938, 159] on span "Compare (2)" at bounding box center [911, 161] width 65 height 13
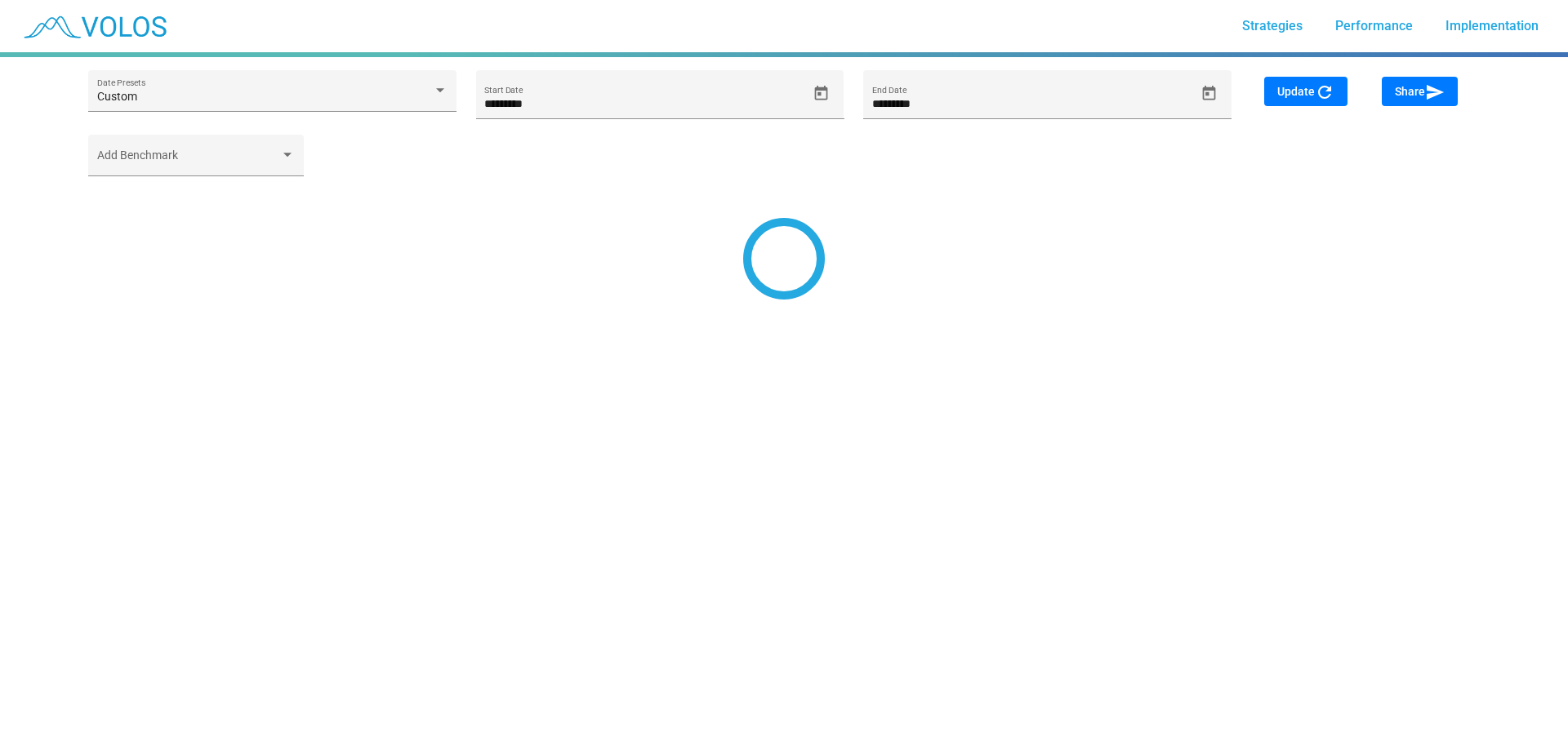
type input "*********"
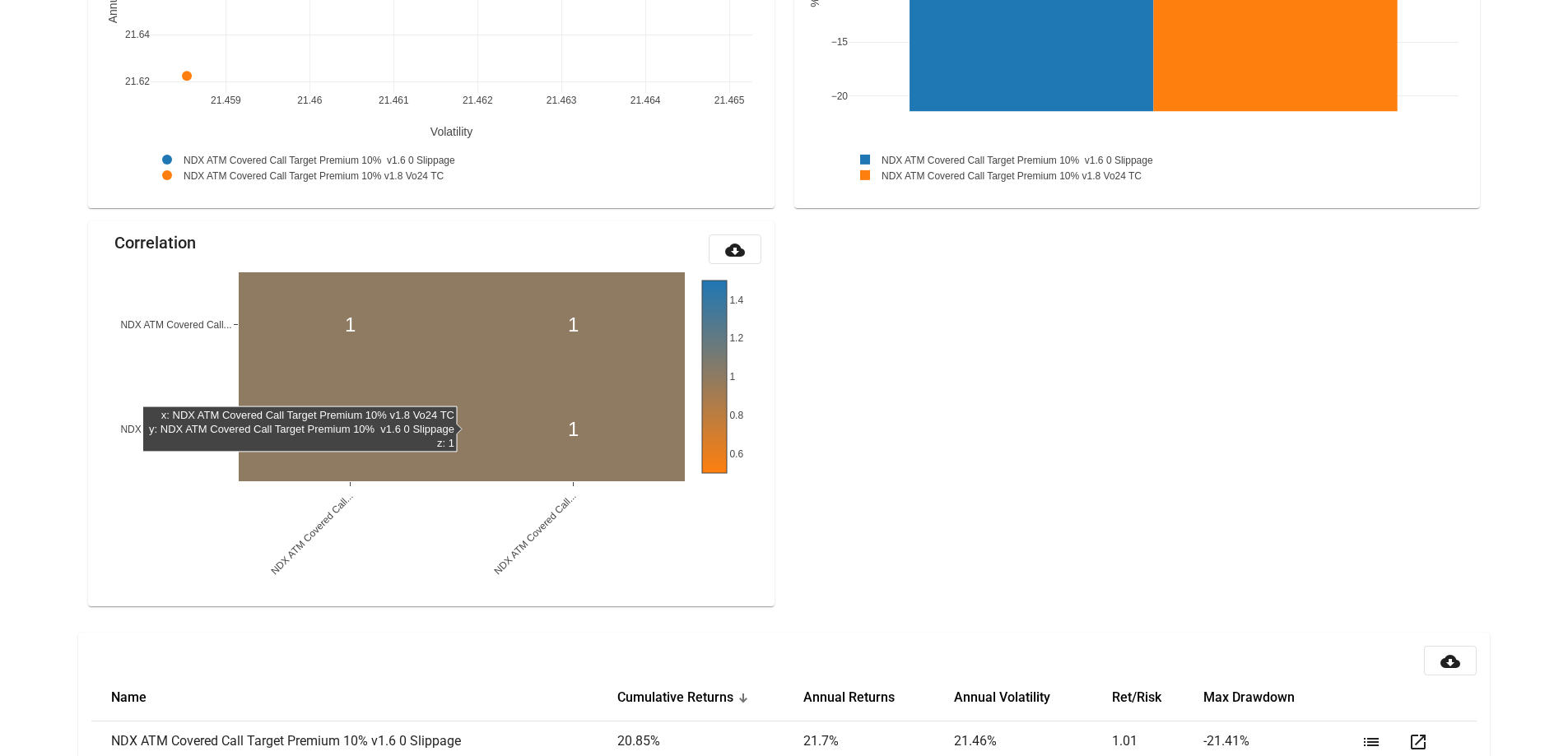
scroll to position [1662, 0]
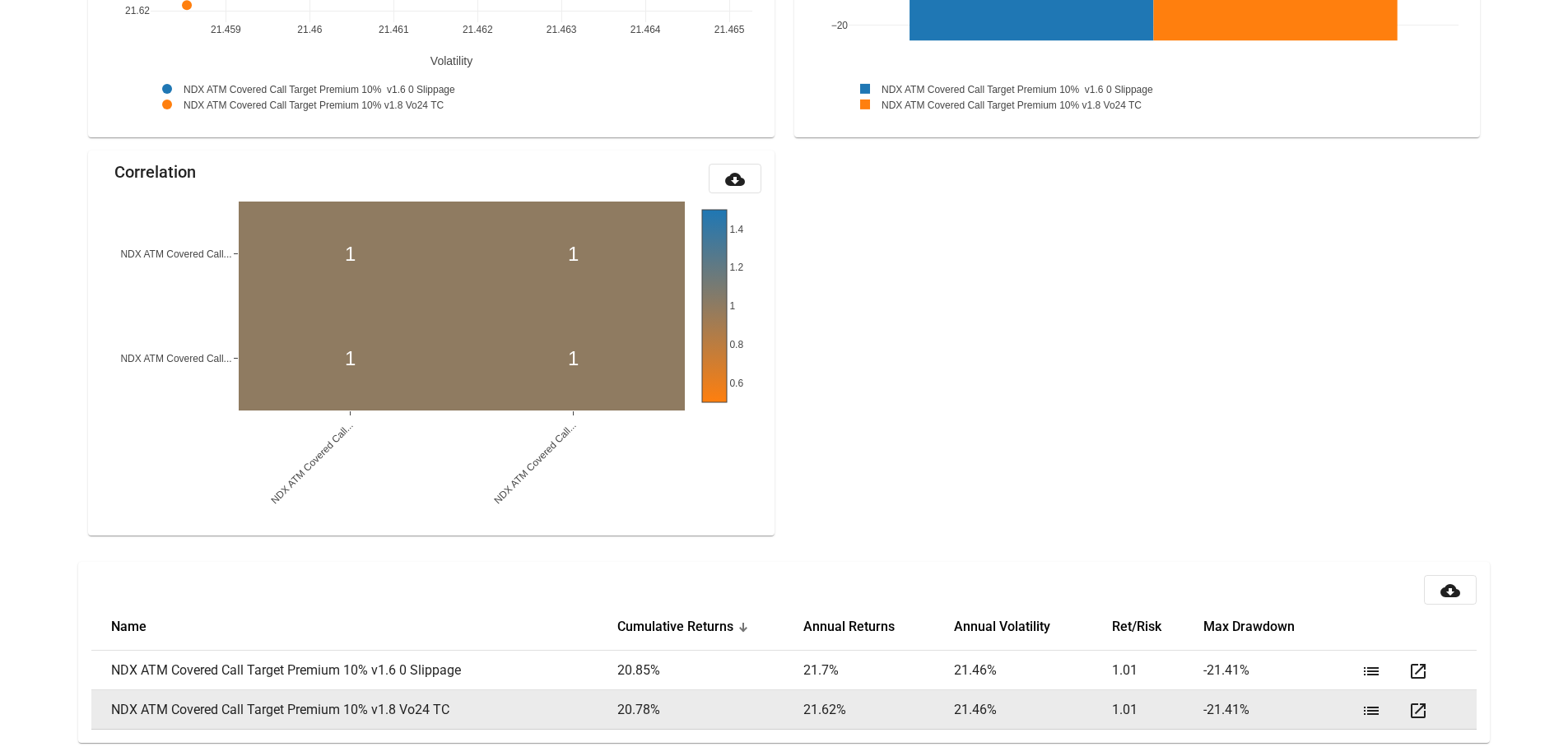
click at [1418, 711] on mat-icon "open_in_new" at bounding box center [1418, 711] width 20 height 20
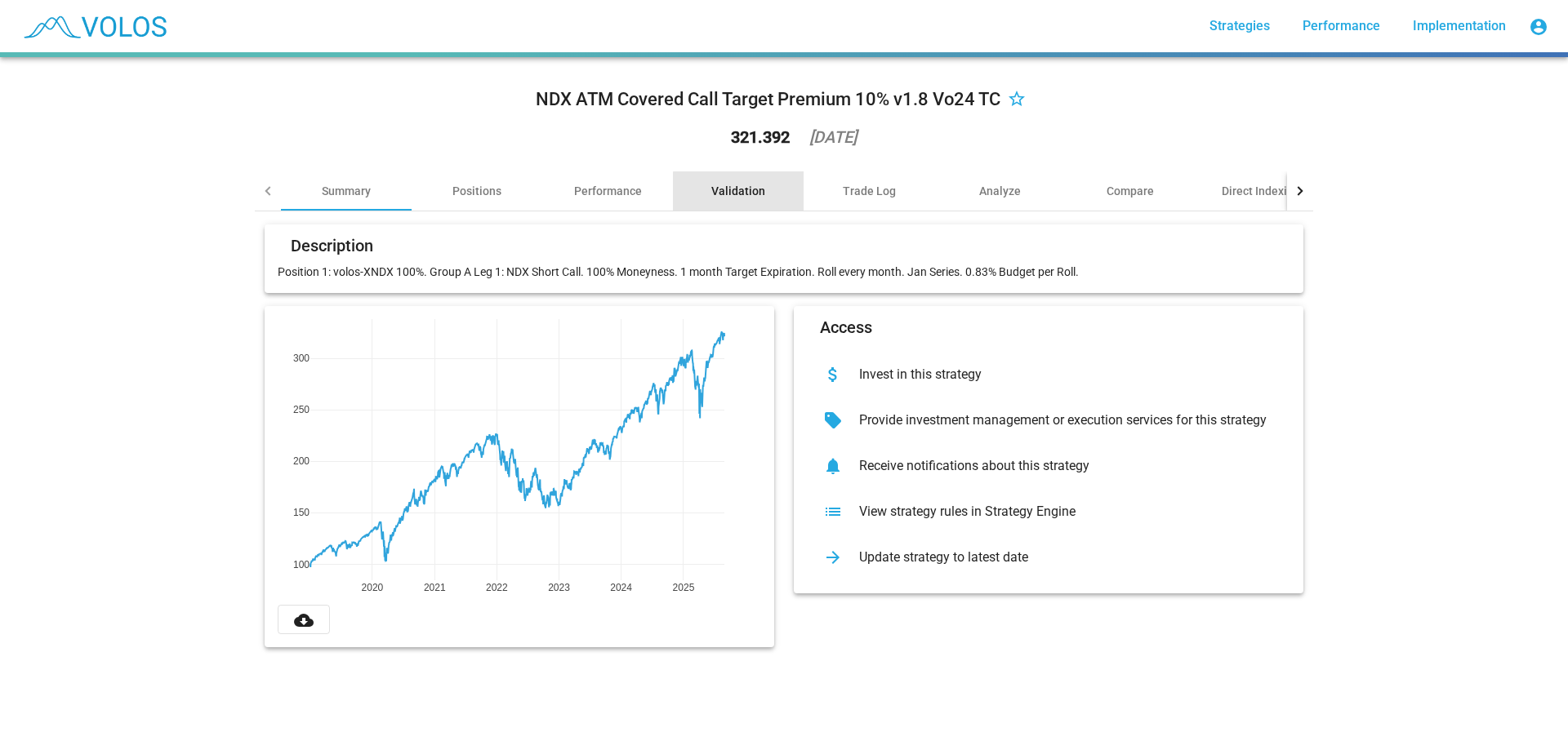
click at [742, 195] on div "Validation" at bounding box center [738, 191] width 54 height 16
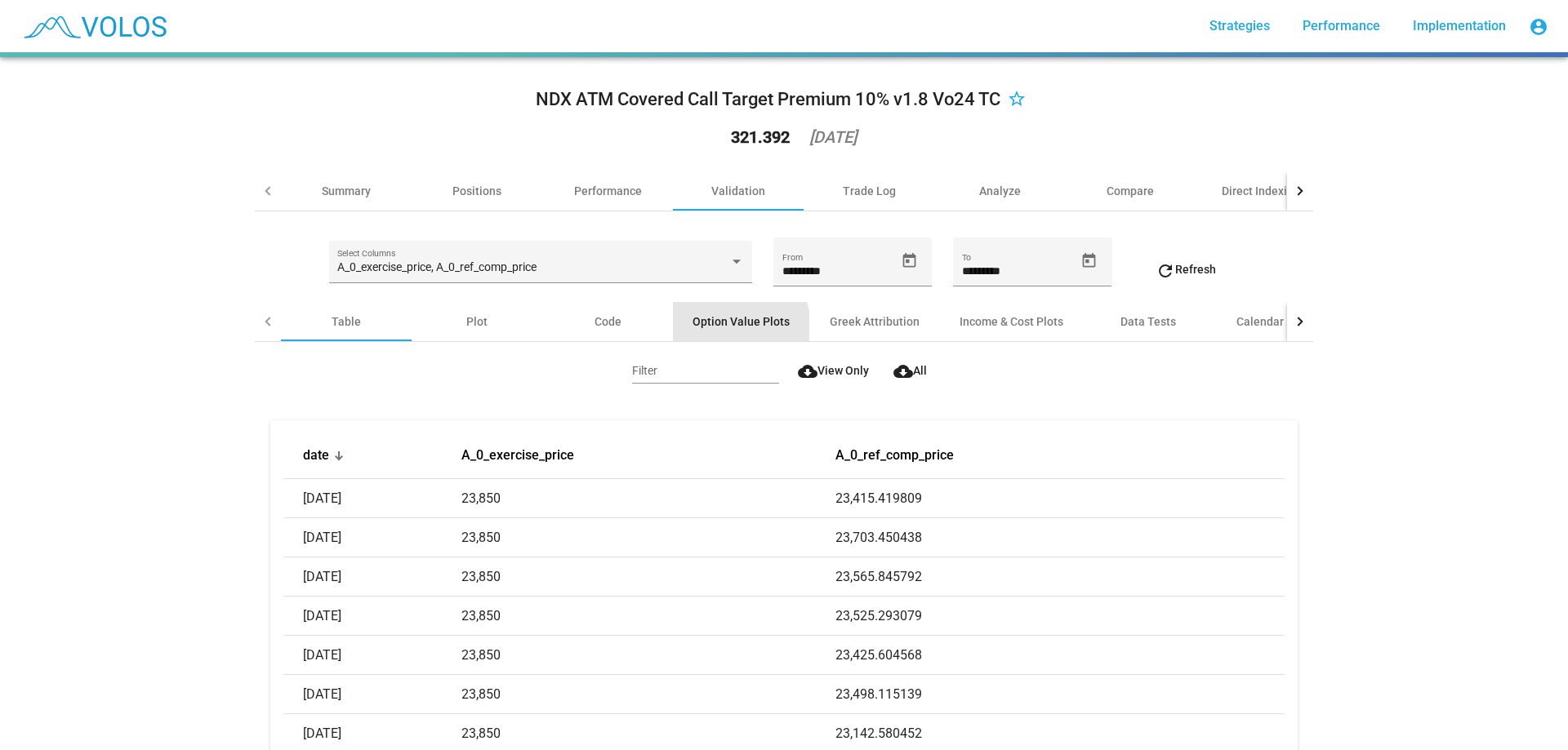
click at [714, 333] on div "Option Value Plots" at bounding box center [741, 321] width 136 height 39
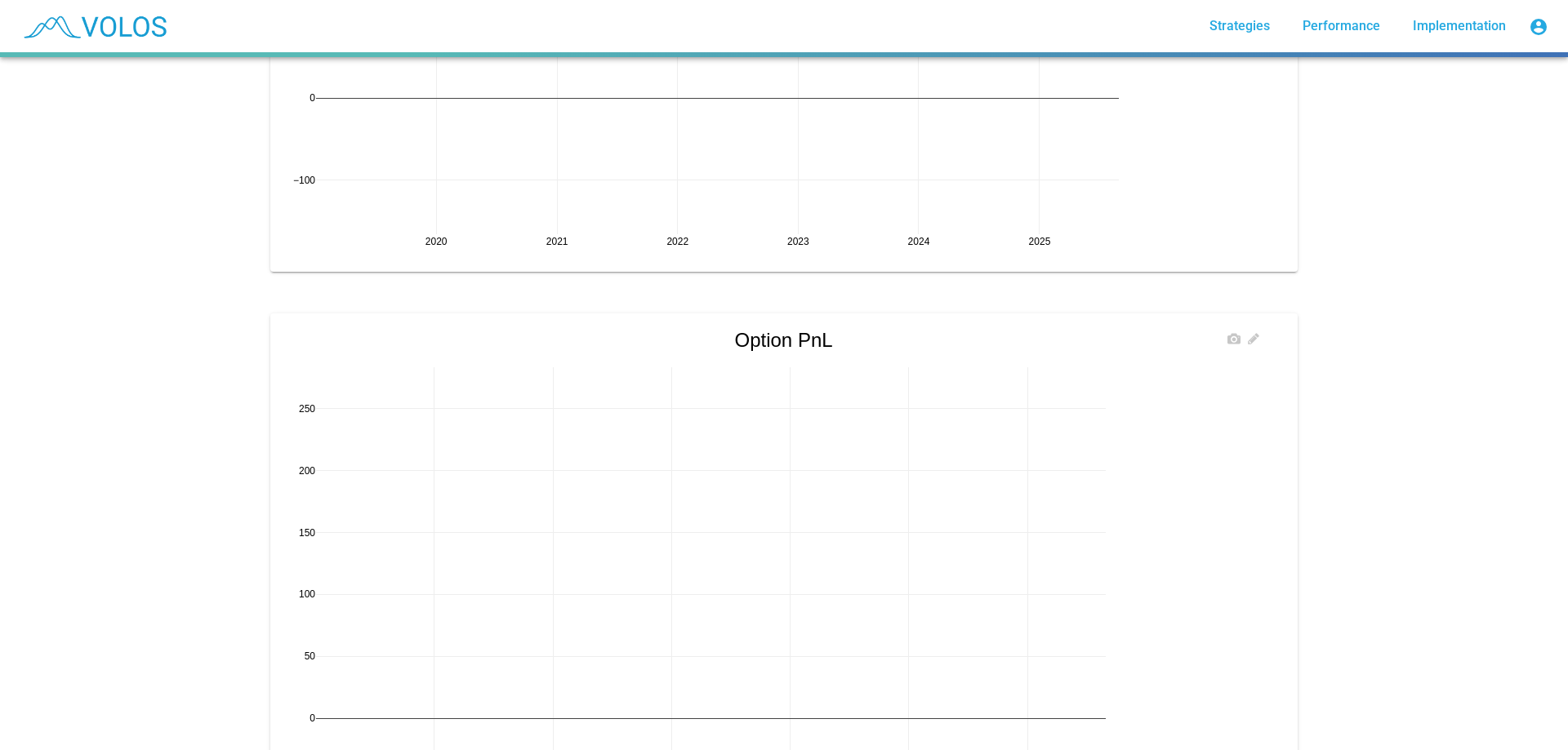
scroll to position [1540, 0]
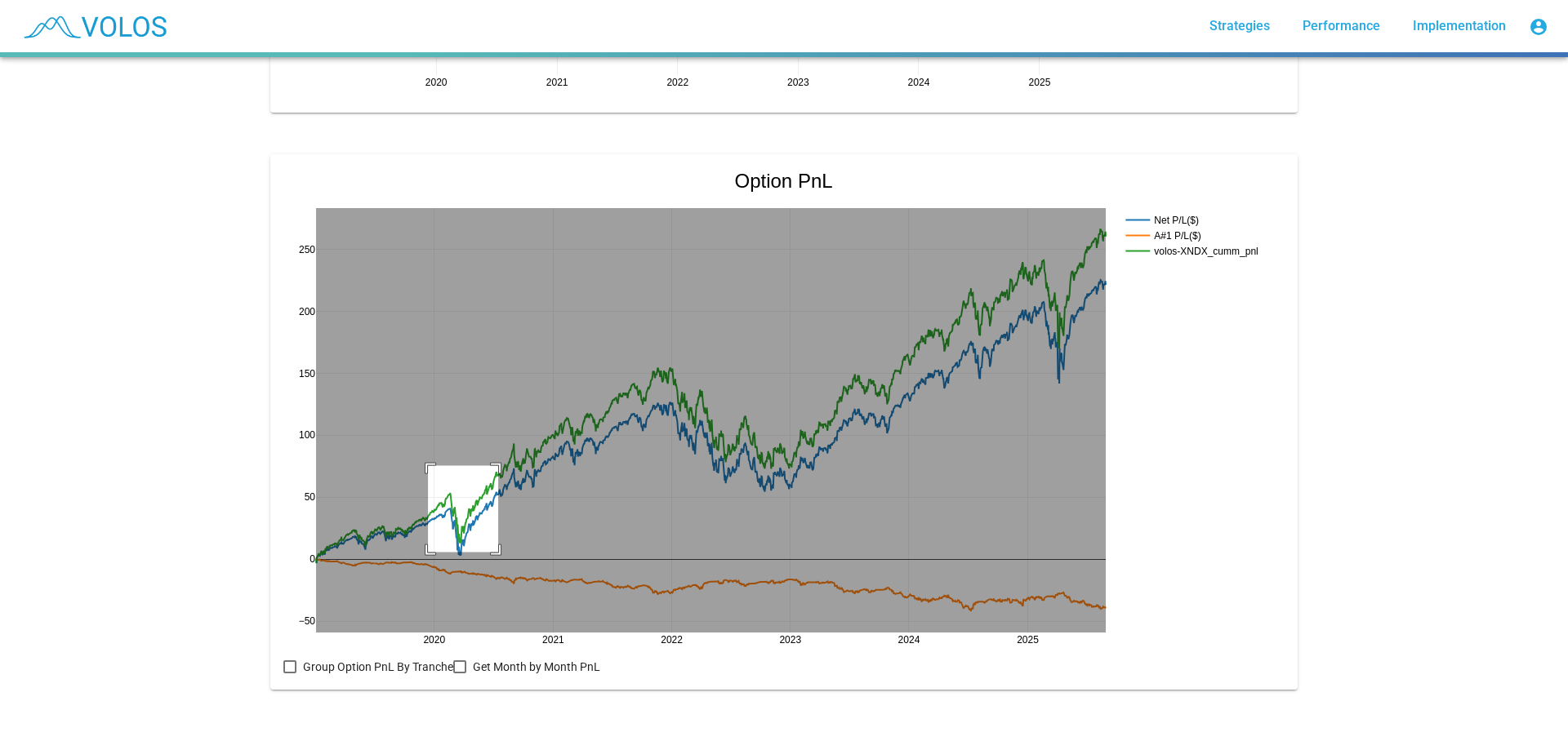
drag, startPoint x: 422, startPoint y: 454, endPoint x: 503, endPoint y: 559, distance: 132.6
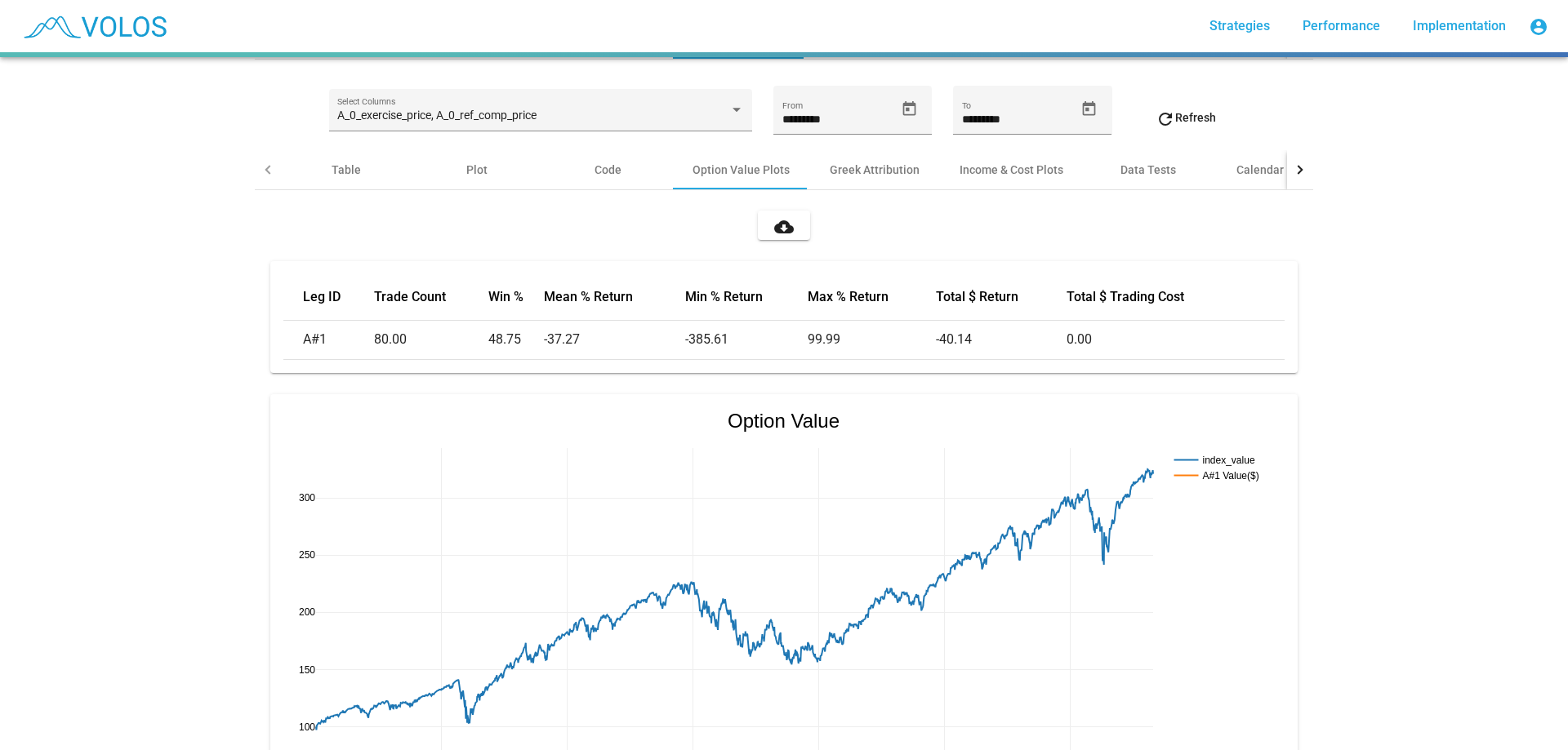
scroll to position [0, 0]
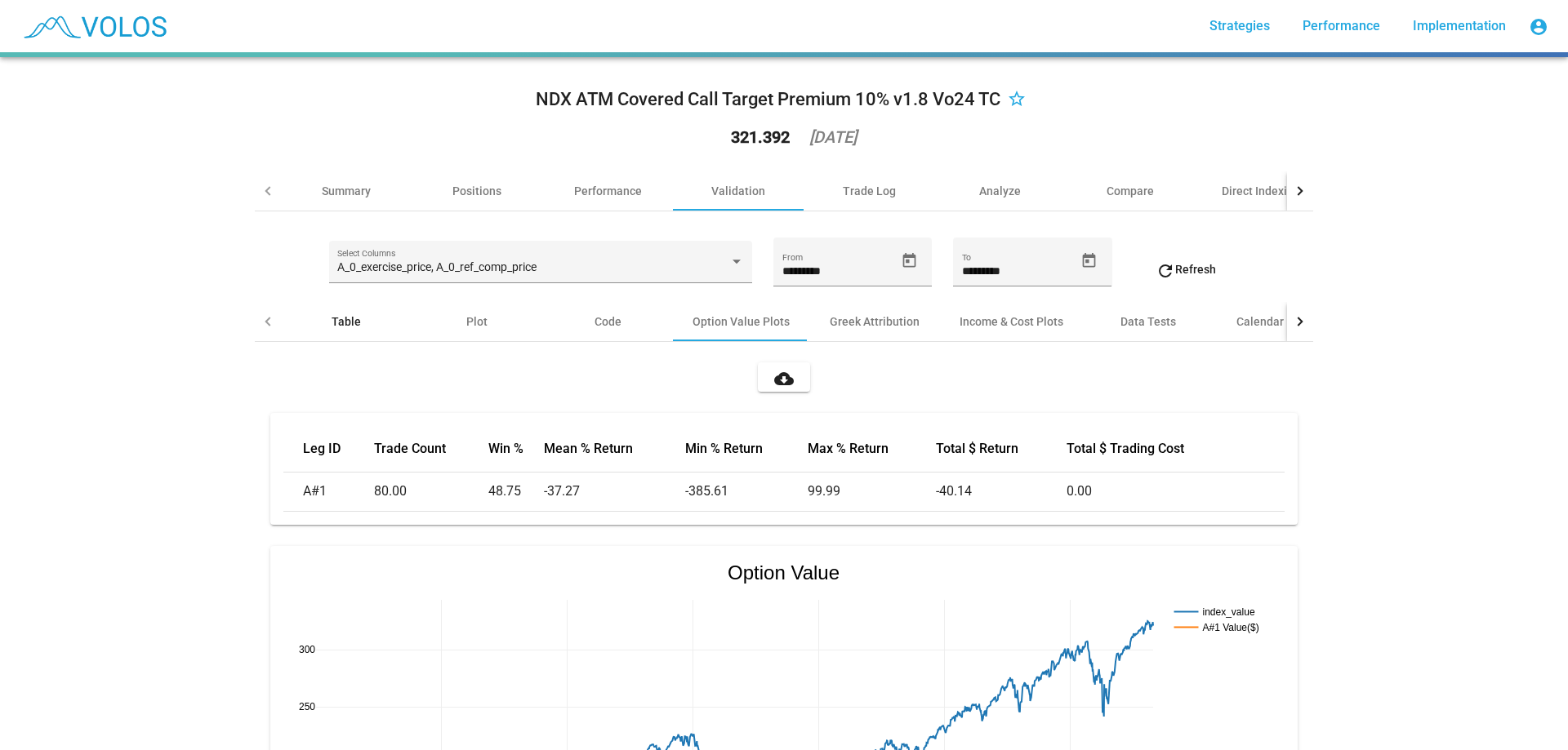
click at [307, 318] on div "Table" at bounding box center [346, 321] width 131 height 39
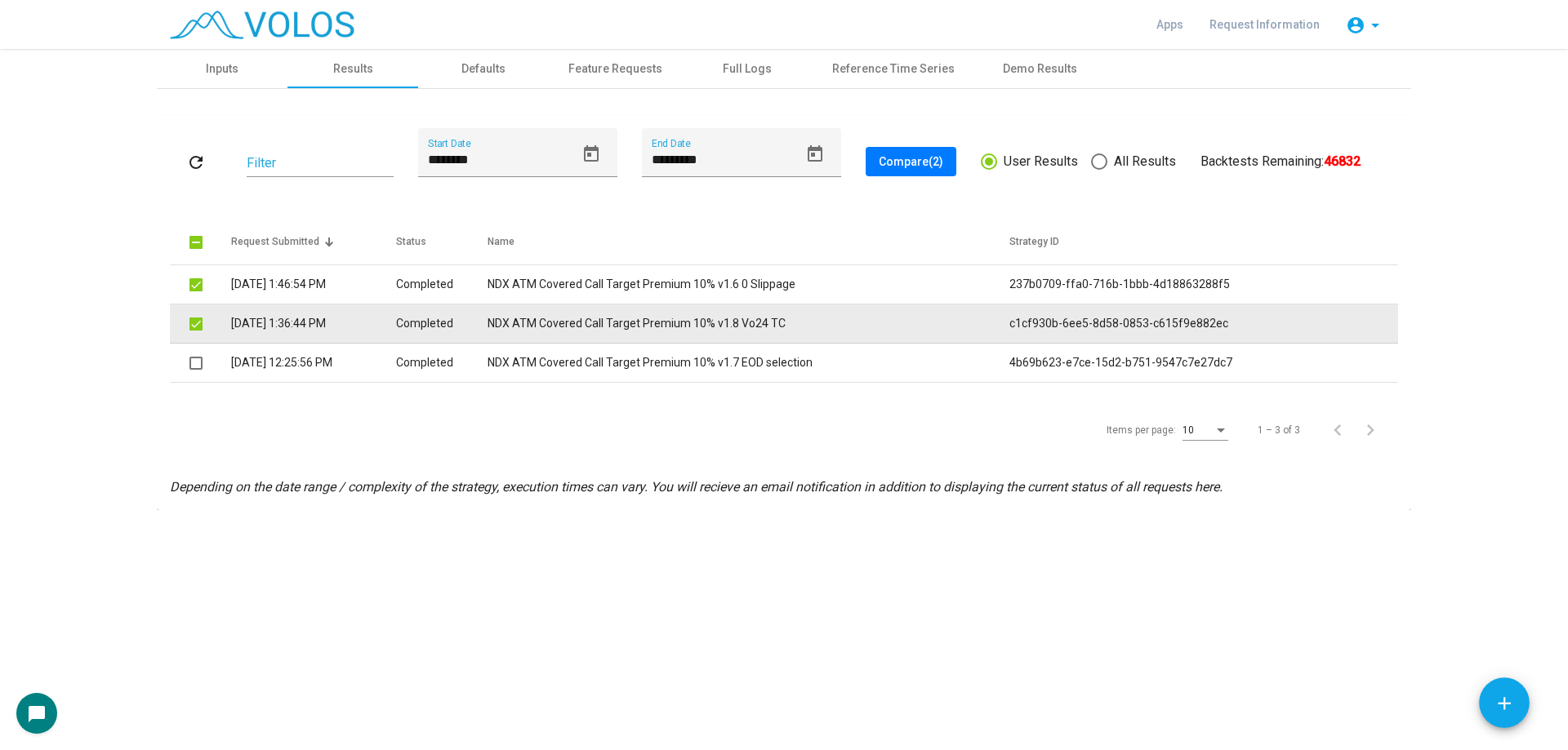
click at [198, 325] on span at bounding box center [196, 324] width 13 height 13
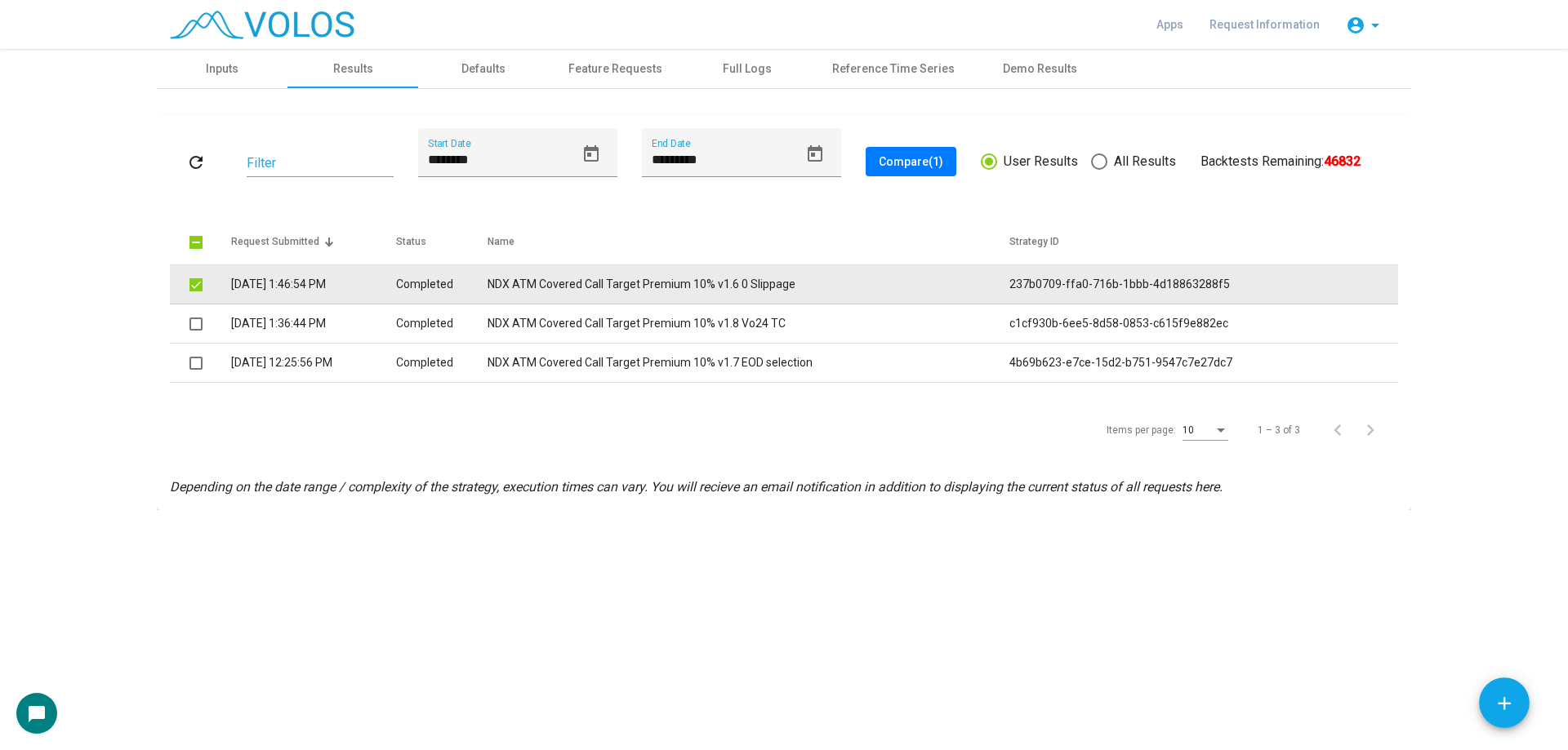
click at [199, 289] on span at bounding box center [196, 285] width 13 height 13
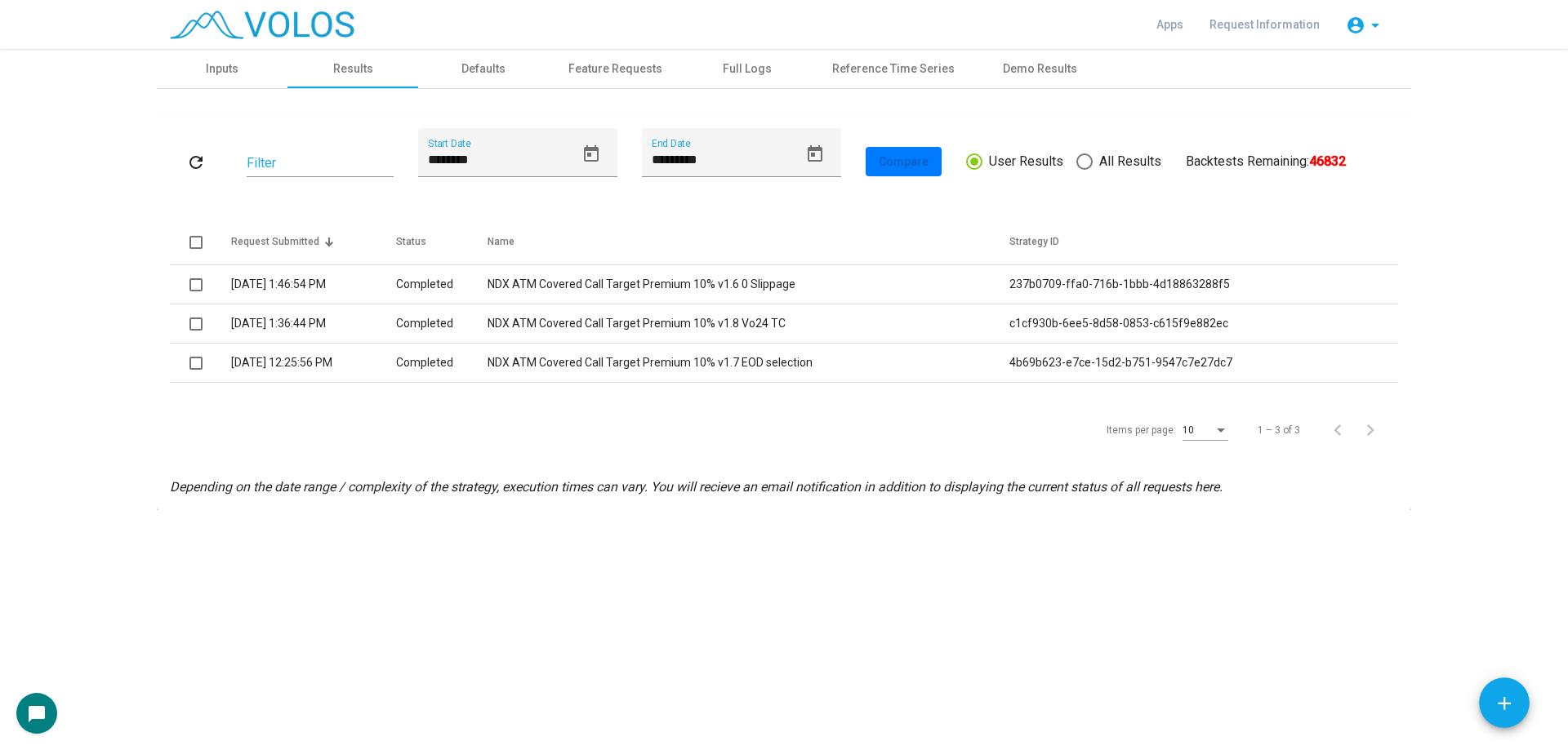
click at [140, 201] on as-strategy-engine-wrapper "**********" at bounding box center [784, 279] width 1568 height 461
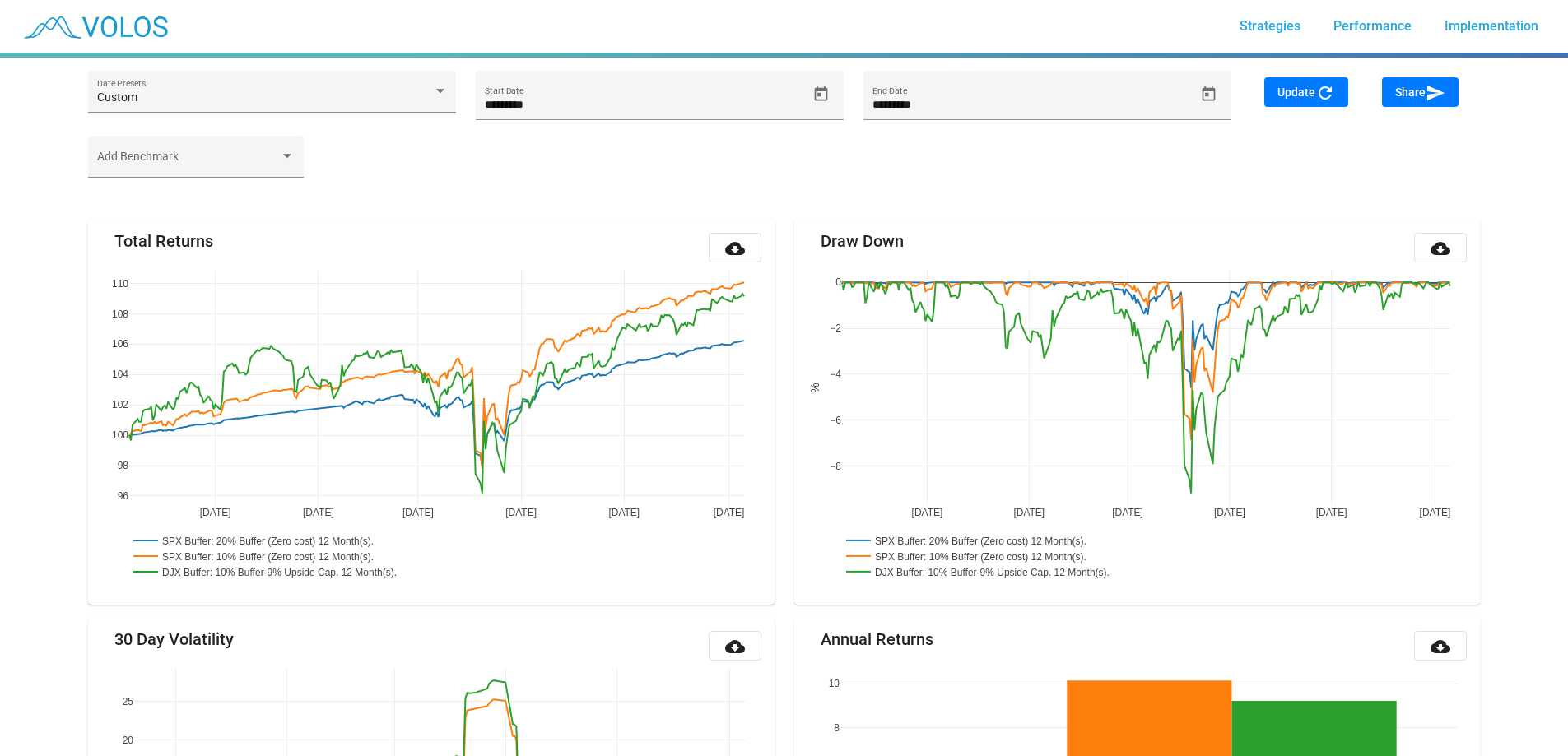
scroll to position [193, 0]
